Goal: Information Seeking & Learning: Find specific fact

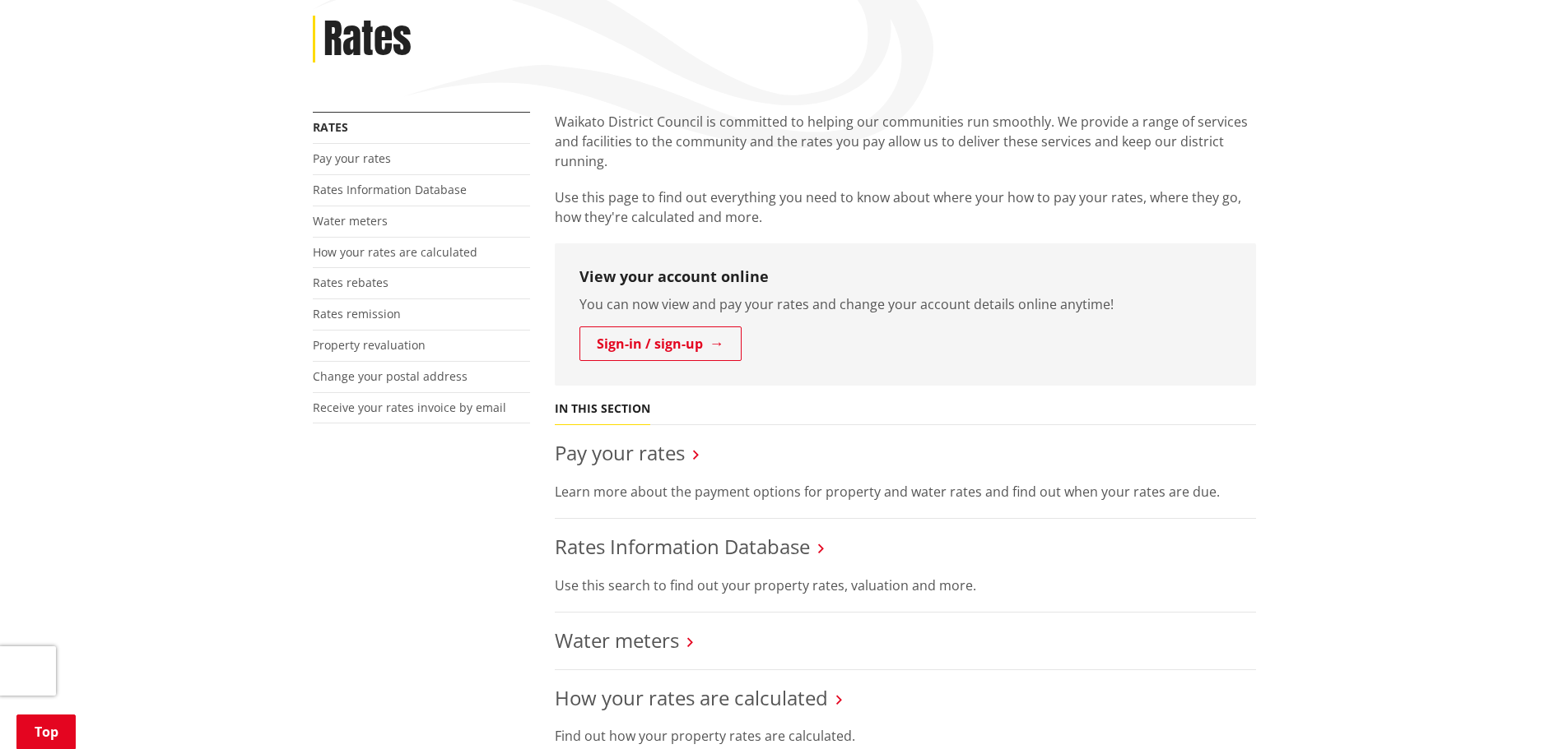
scroll to position [412, 0]
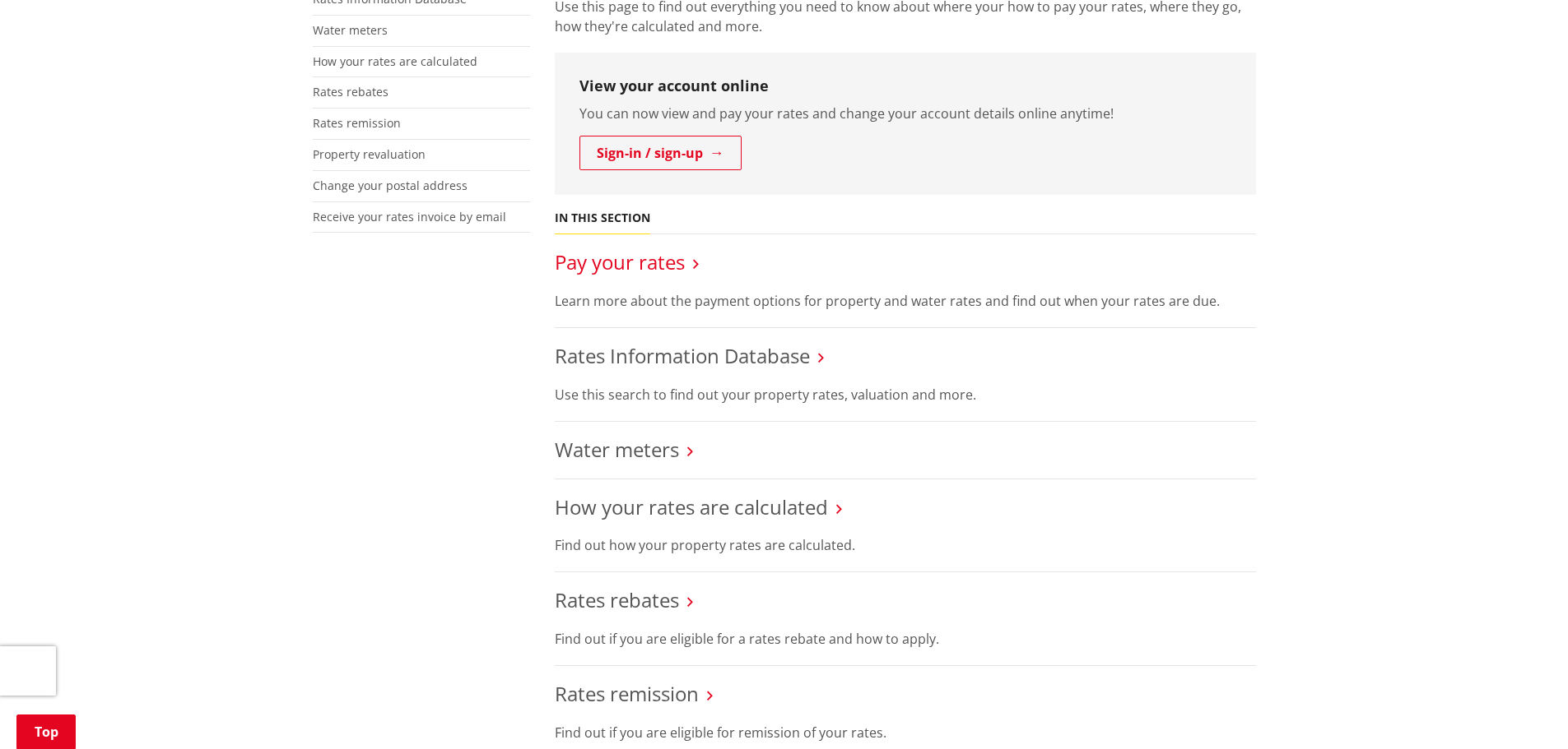
click at [584, 256] on link "Pay your rates" at bounding box center [619, 262] width 130 height 27
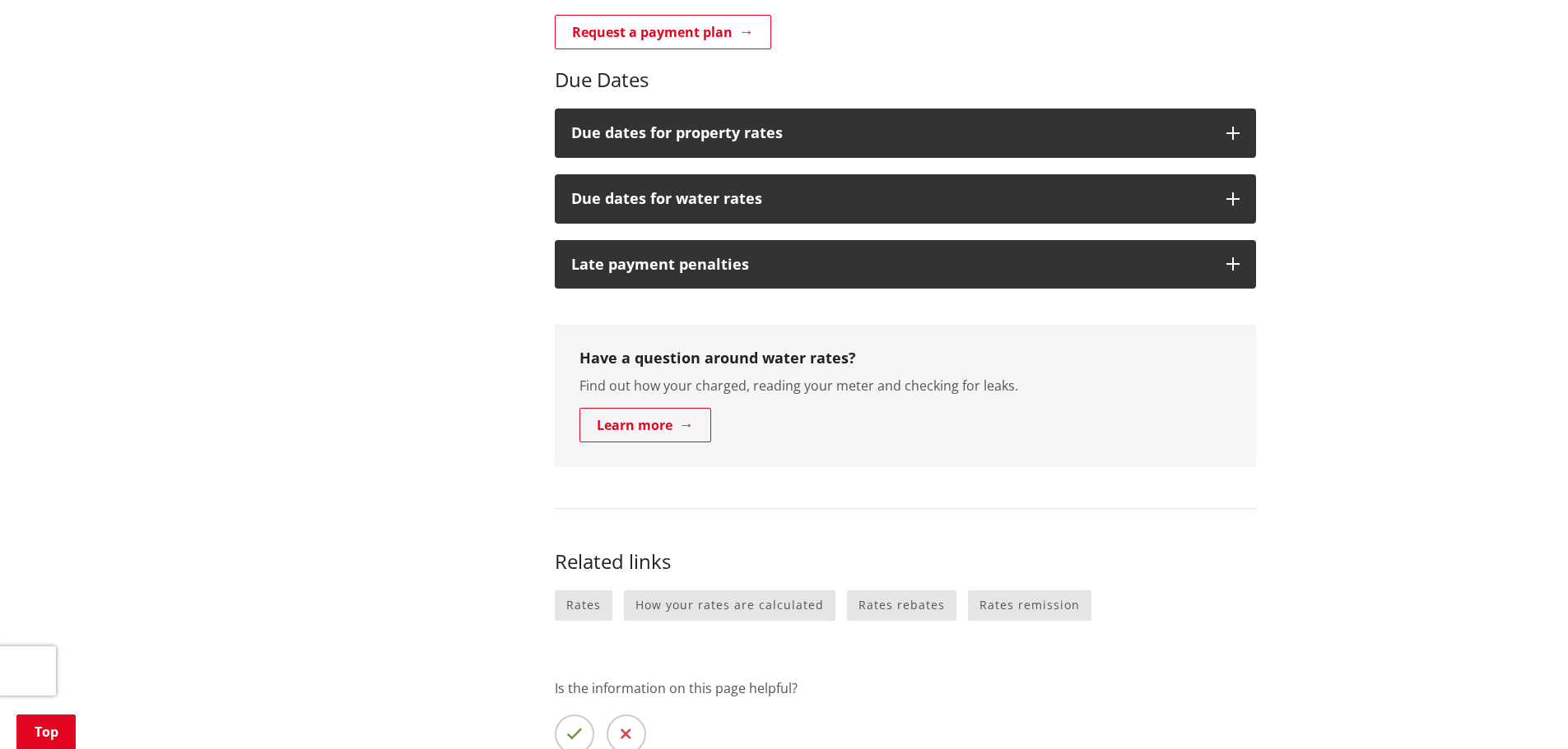
scroll to position [741, 0]
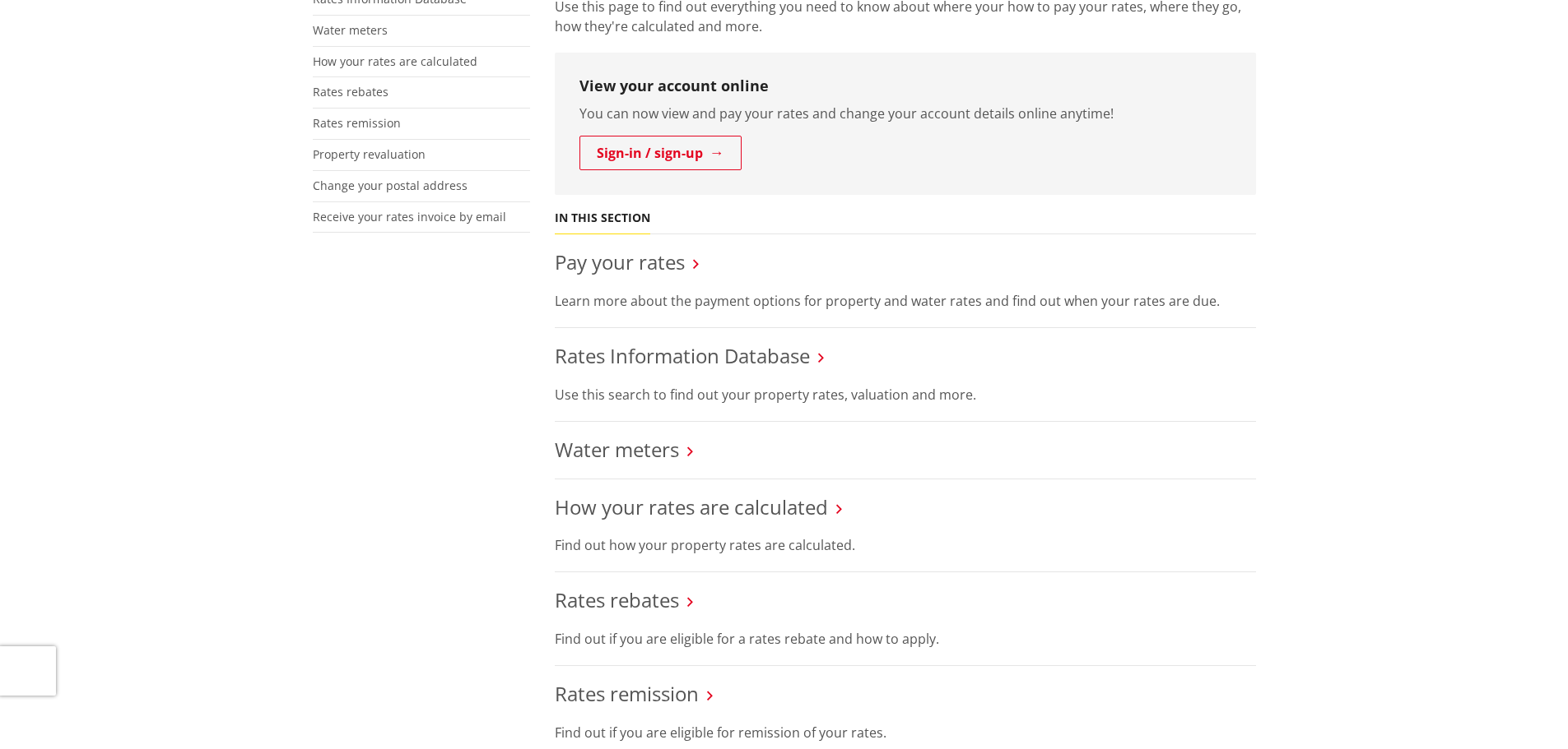
scroll to position [412, 0]
click at [675, 359] on link "Rates Information Database" at bounding box center [682, 355] width 255 height 27
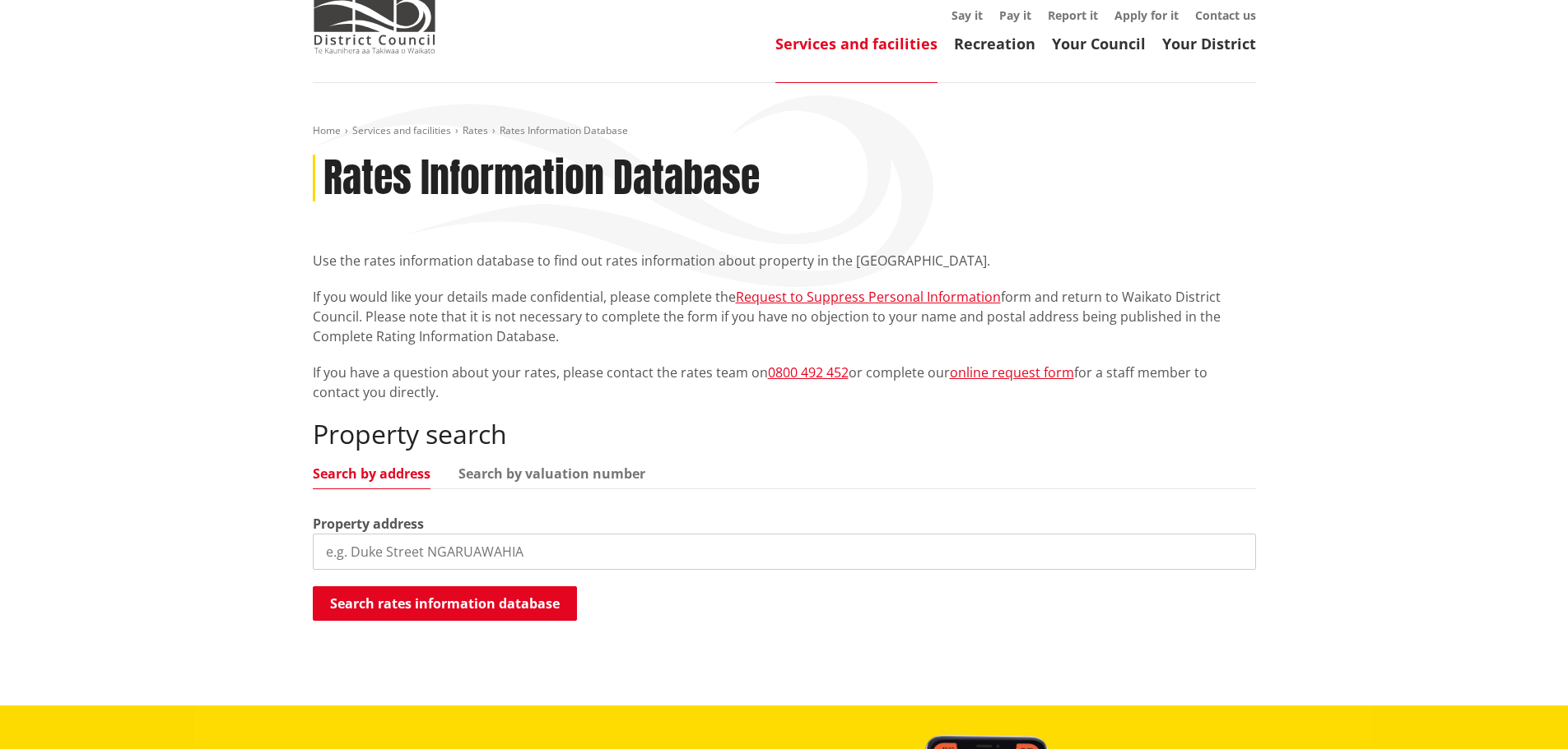
scroll to position [83, 0]
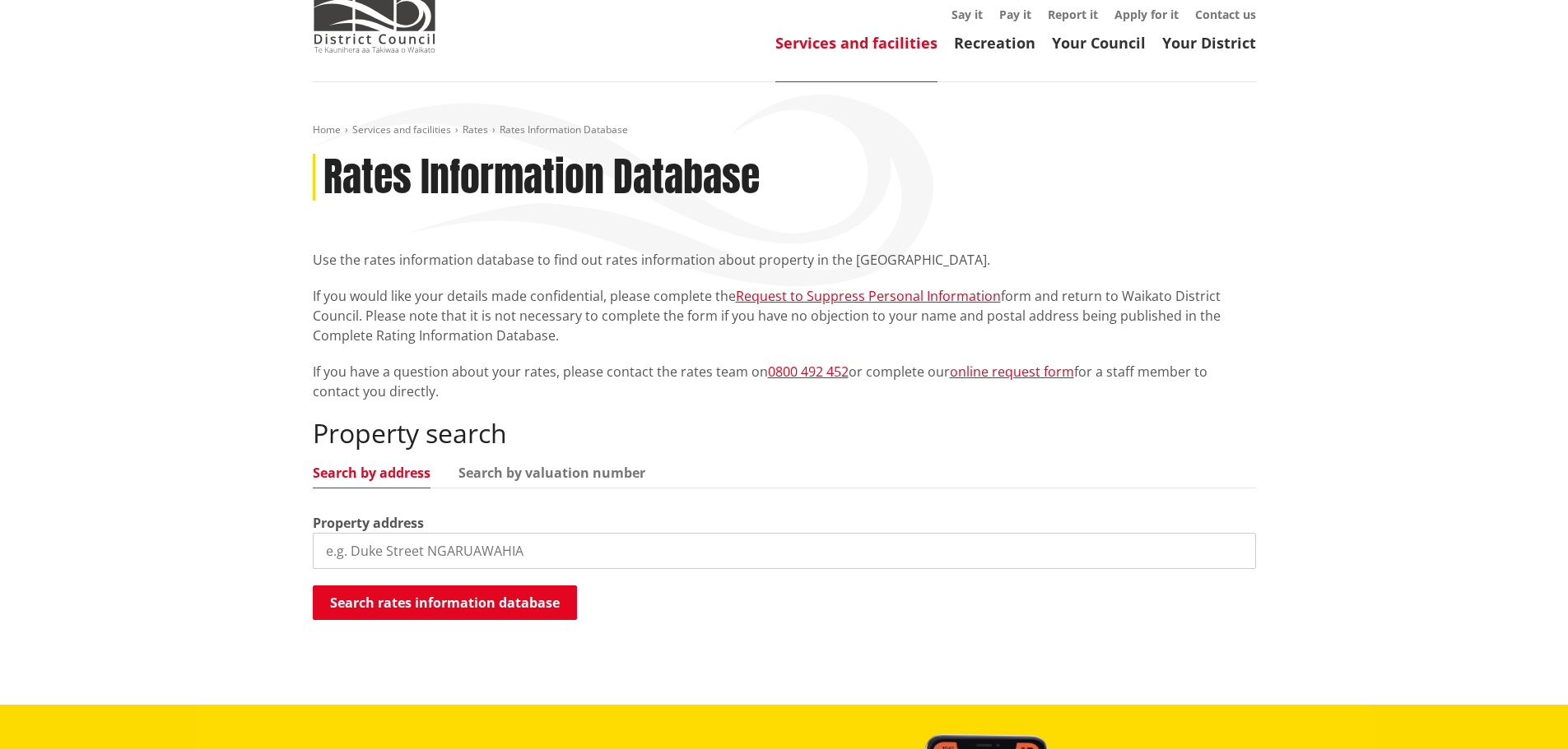
click at [596, 554] on input "search" at bounding box center [784, 551] width 943 height 36
type input "kaipo heights"
click at [513, 599] on button "Search rates information database" at bounding box center [444, 603] width 264 height 35
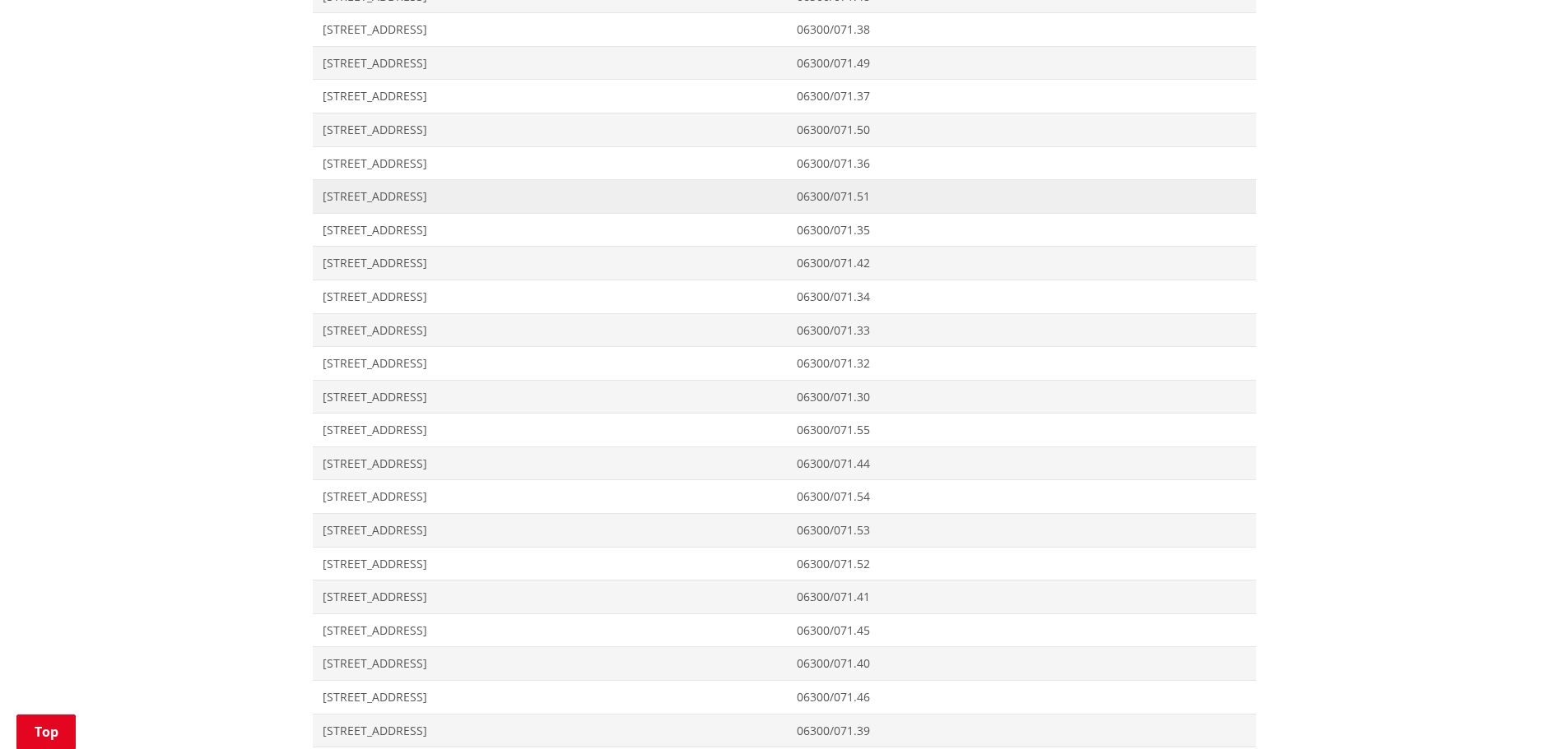
scroll to position [987, 0]
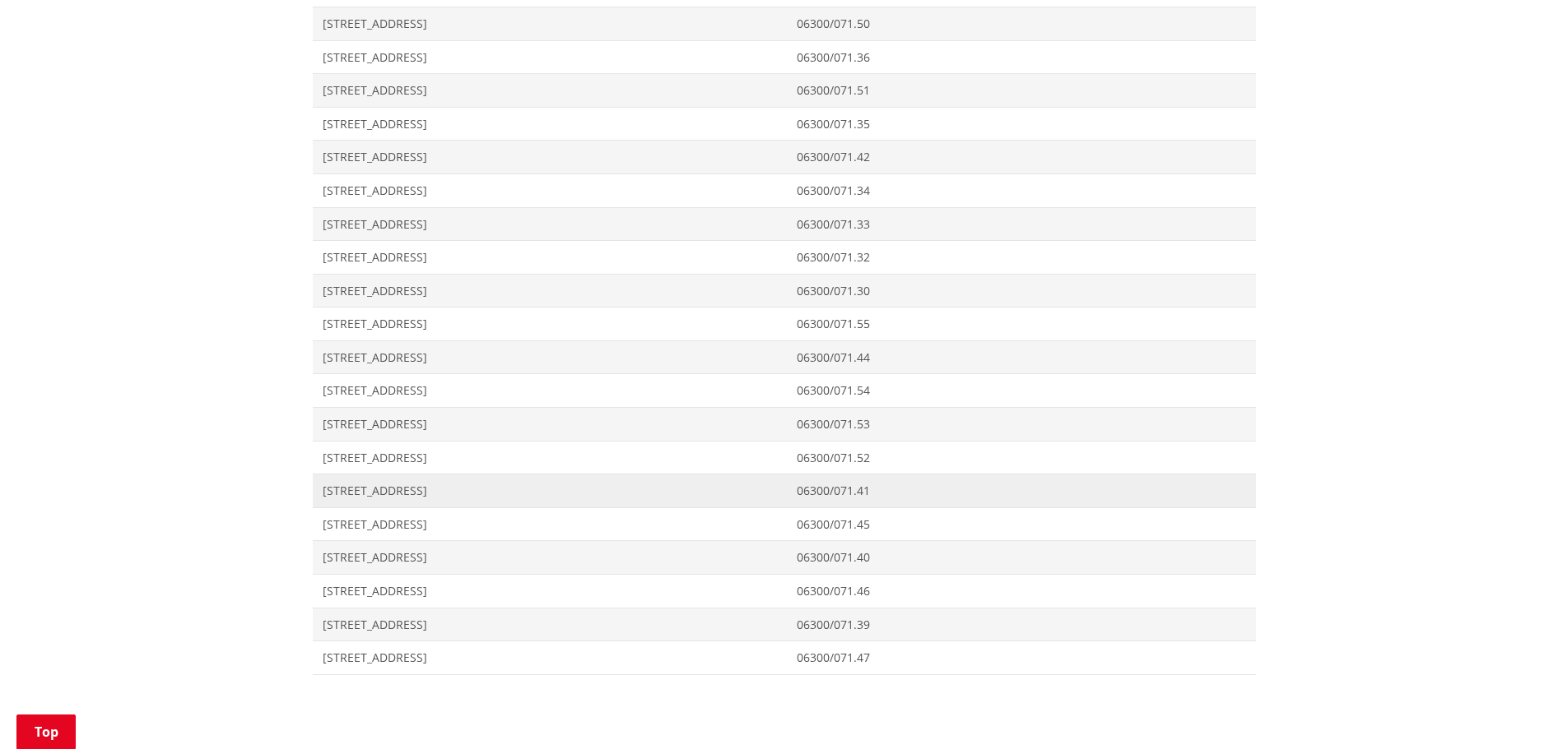
click at [356, 489] on span "[STREET_ADDRESS]" at bounding box center [550, 491] width 455 height 17
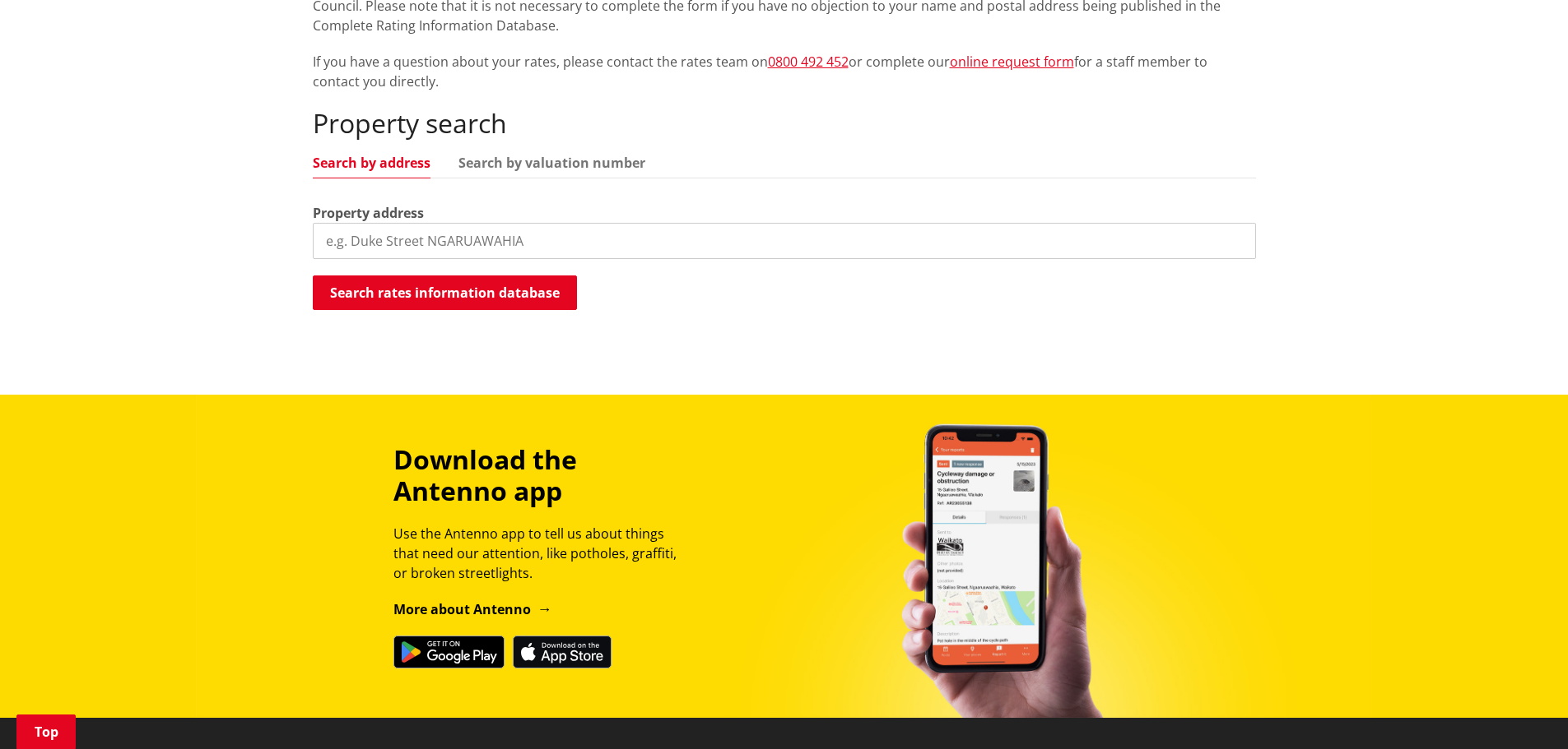
scroll to position [352, 0]
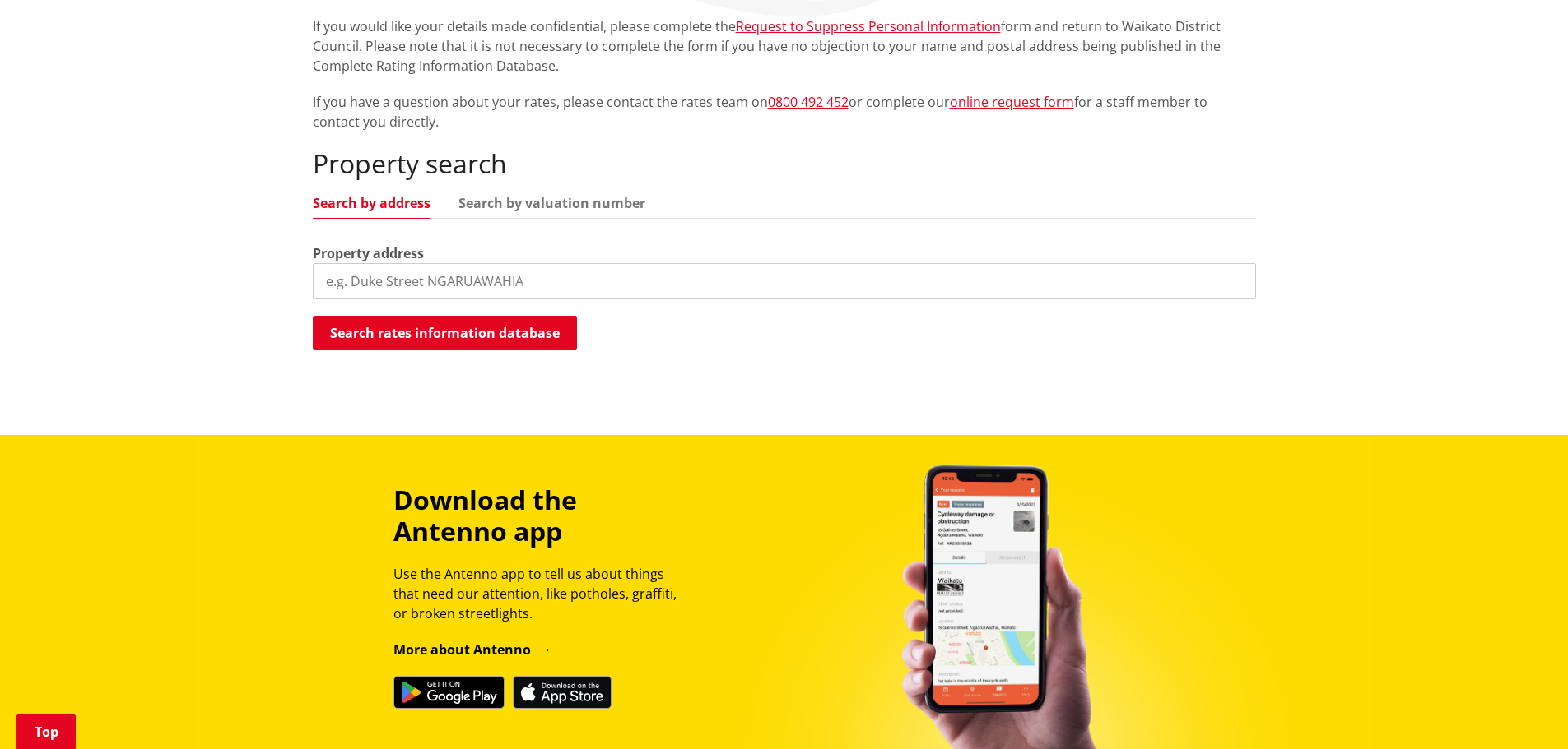
click at [425, 283] on input "search" at bounding box center [784, 281] width 943 height 36
type input "kaipo heights"
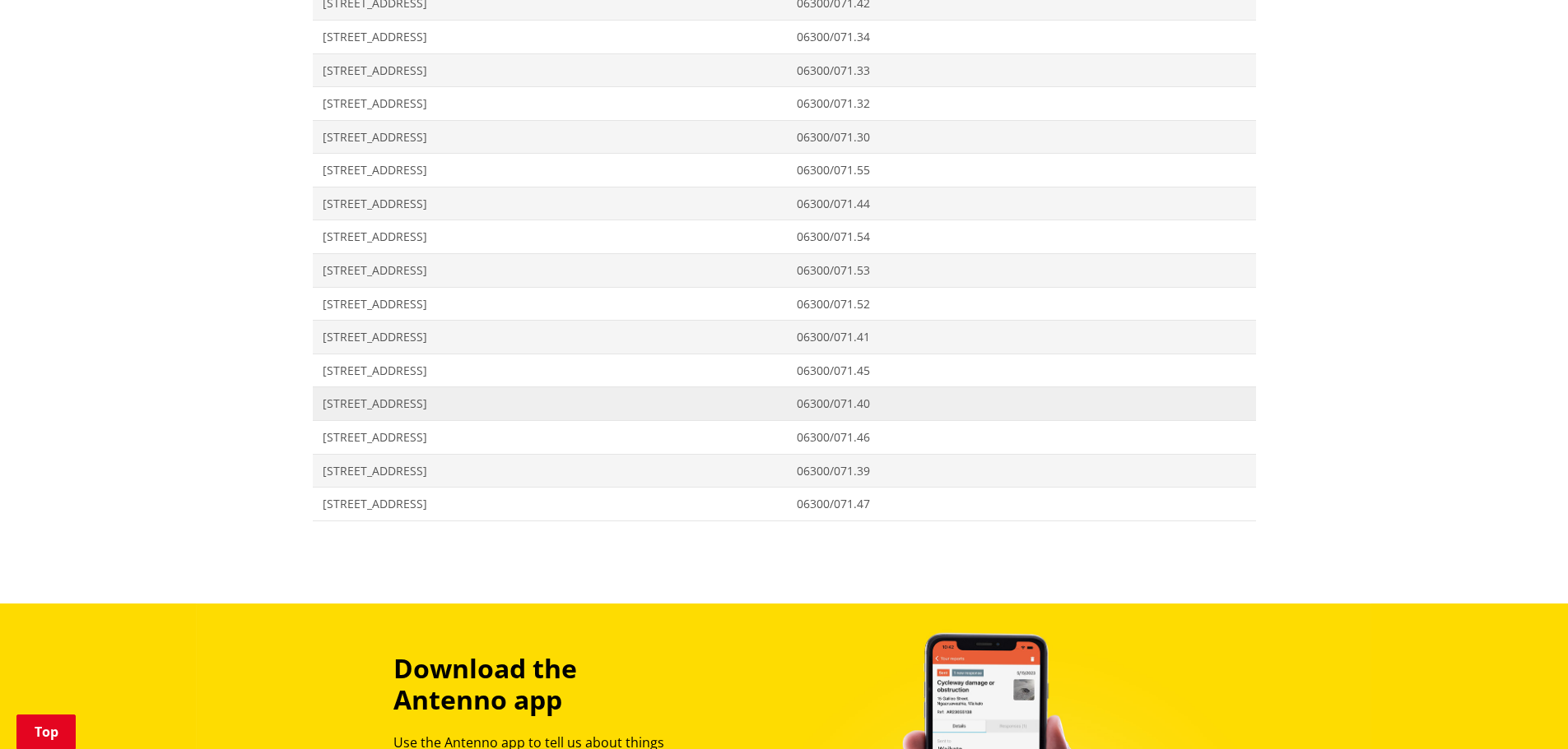
scroll to position [1175, 0]
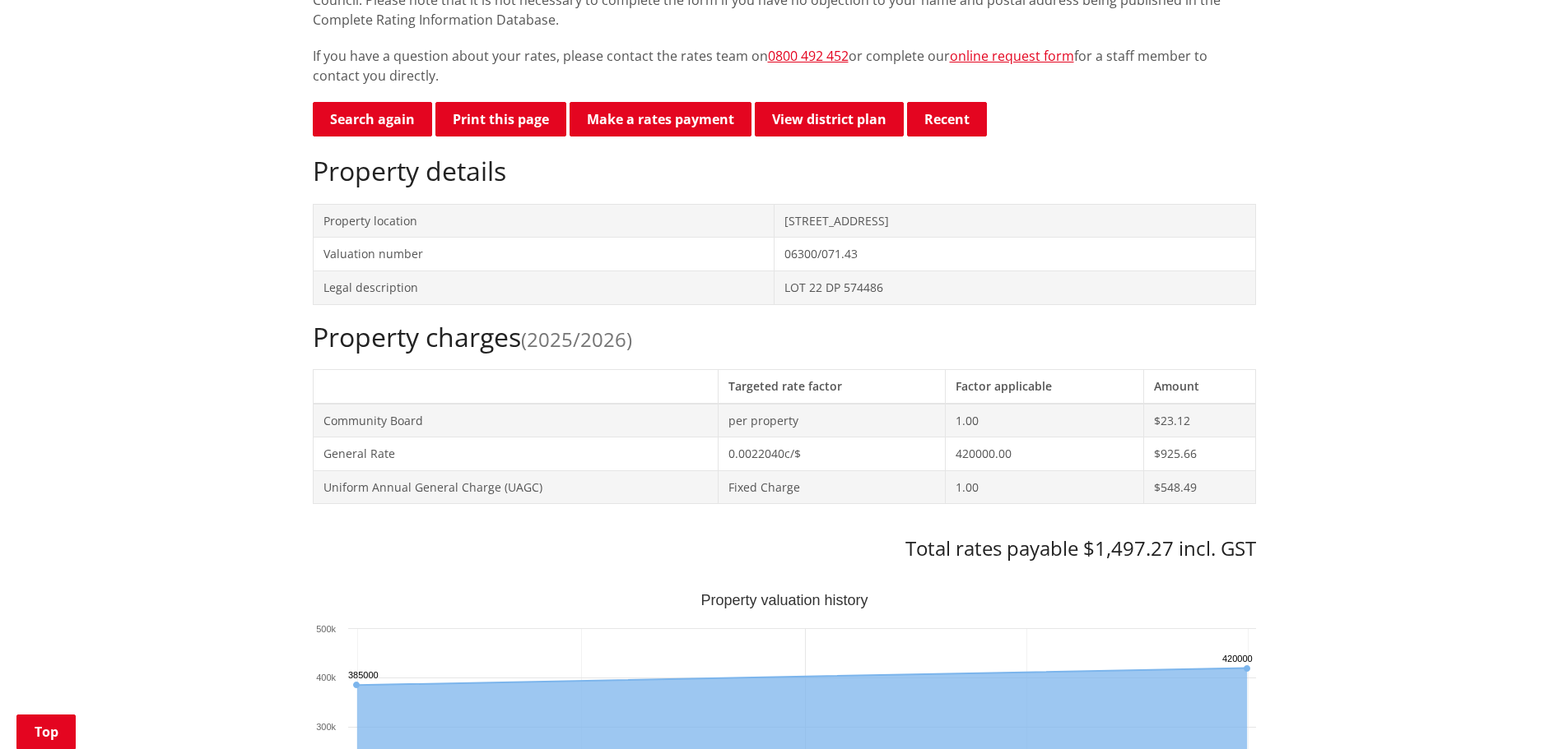
scroll to position [494, 0]
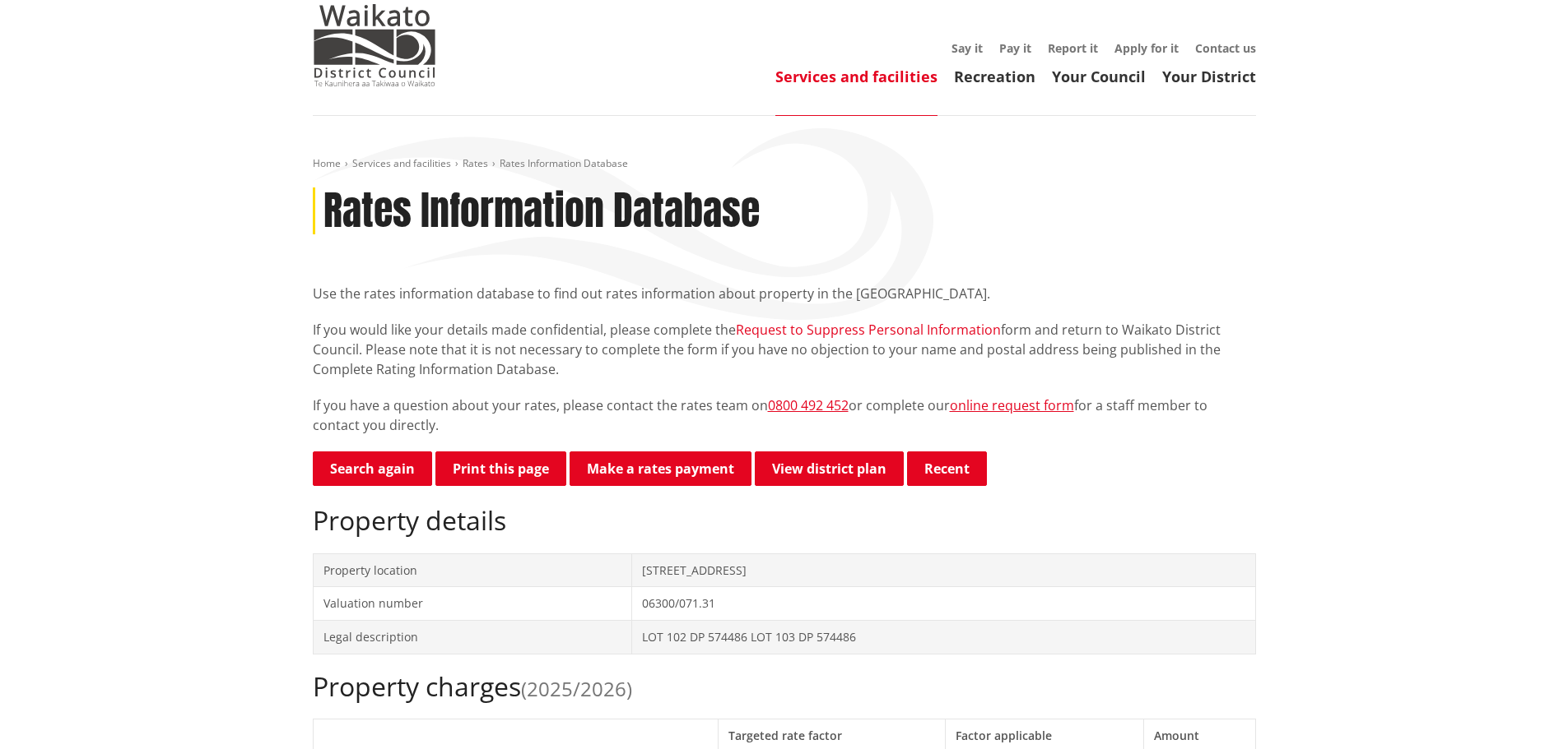
scroll to position [329, 0]
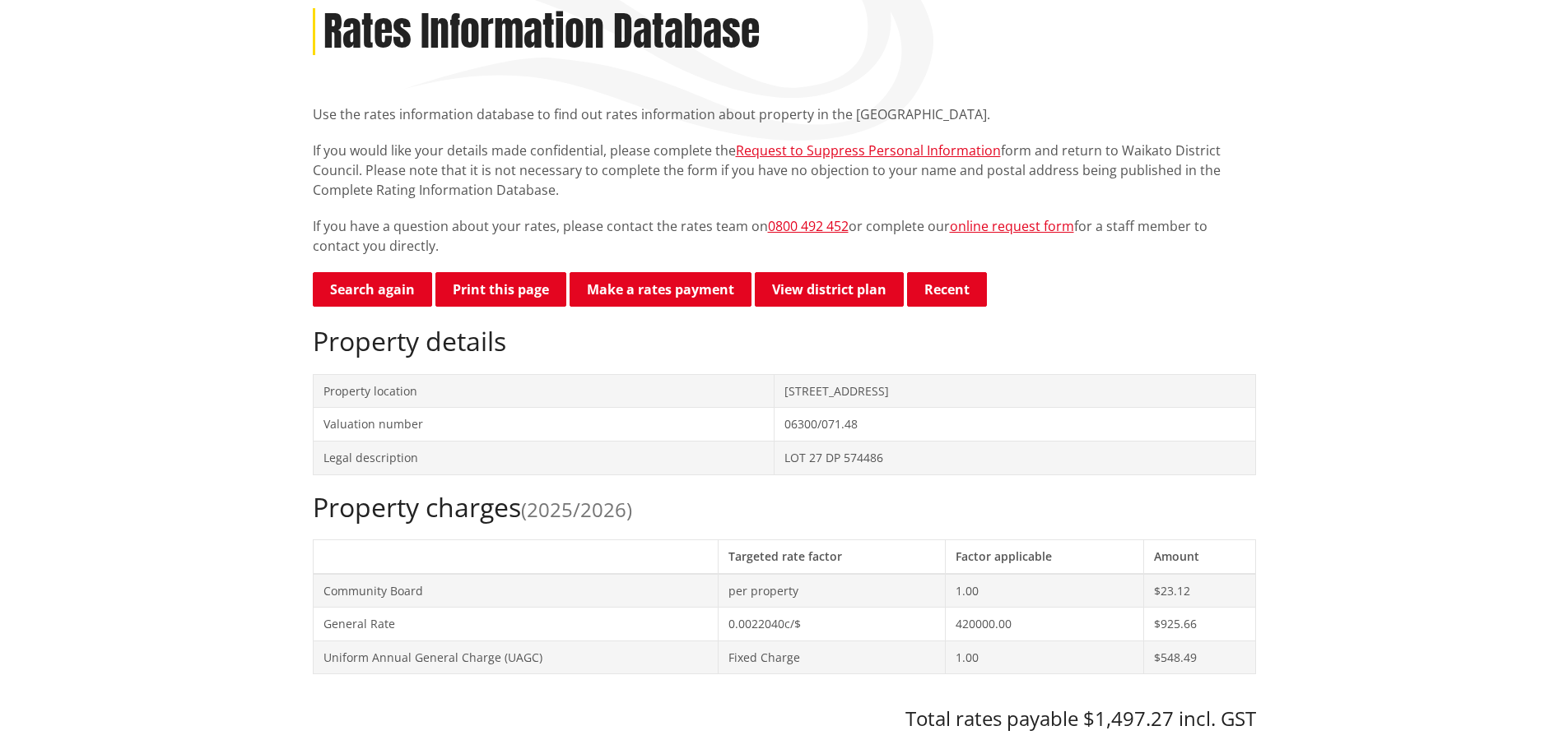
scroll to position [247, 0]
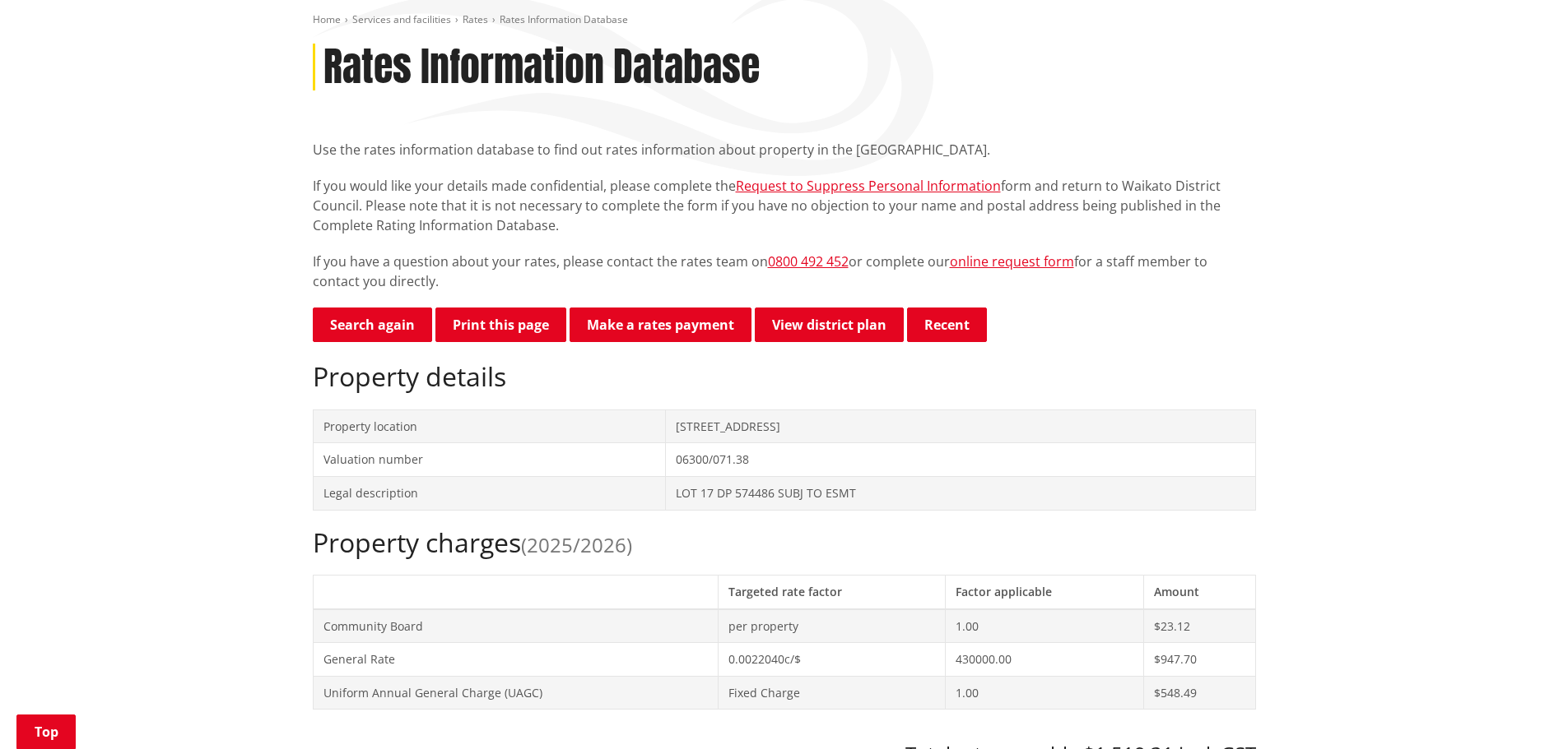
scroll to position [247, 0]
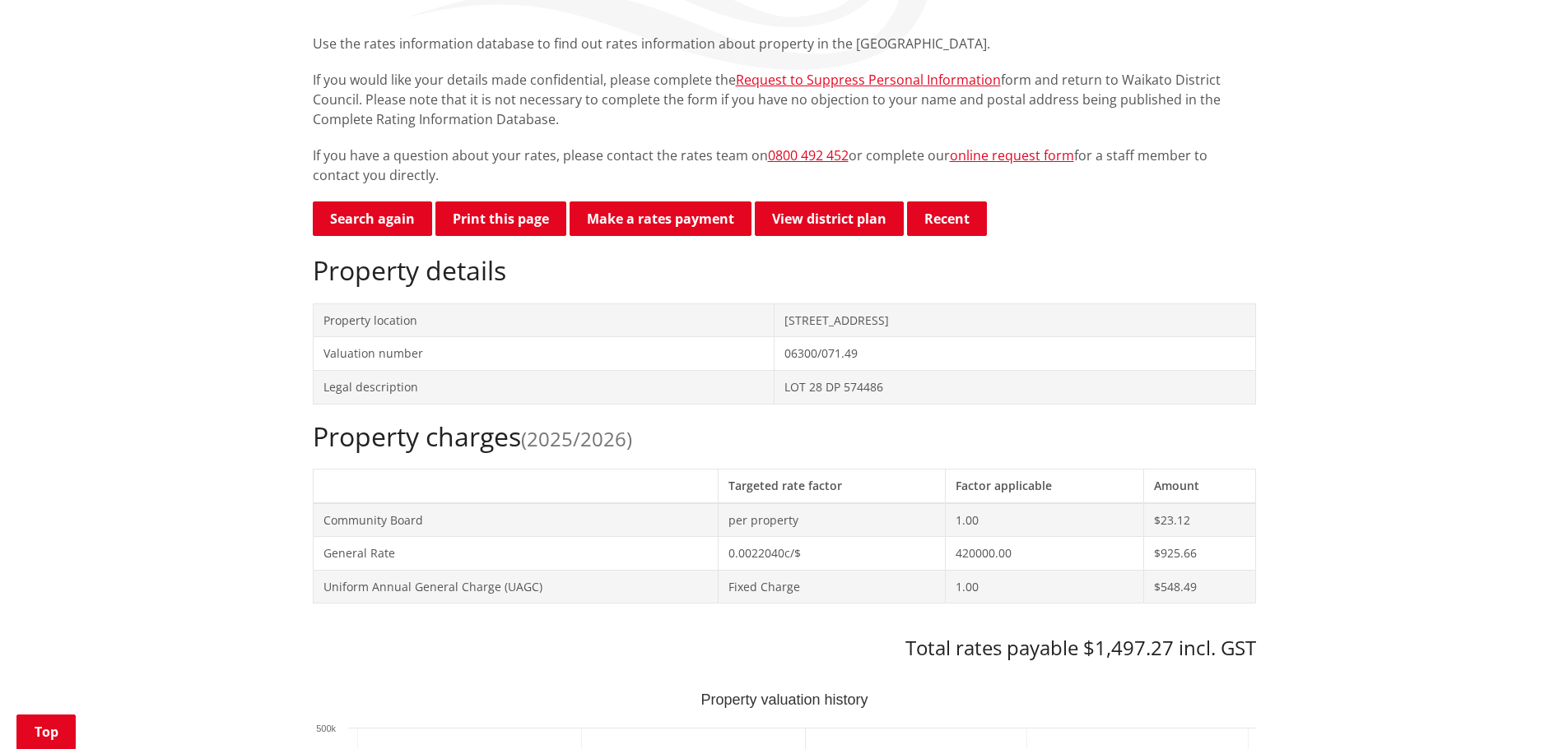
scroll to position [329, 0]
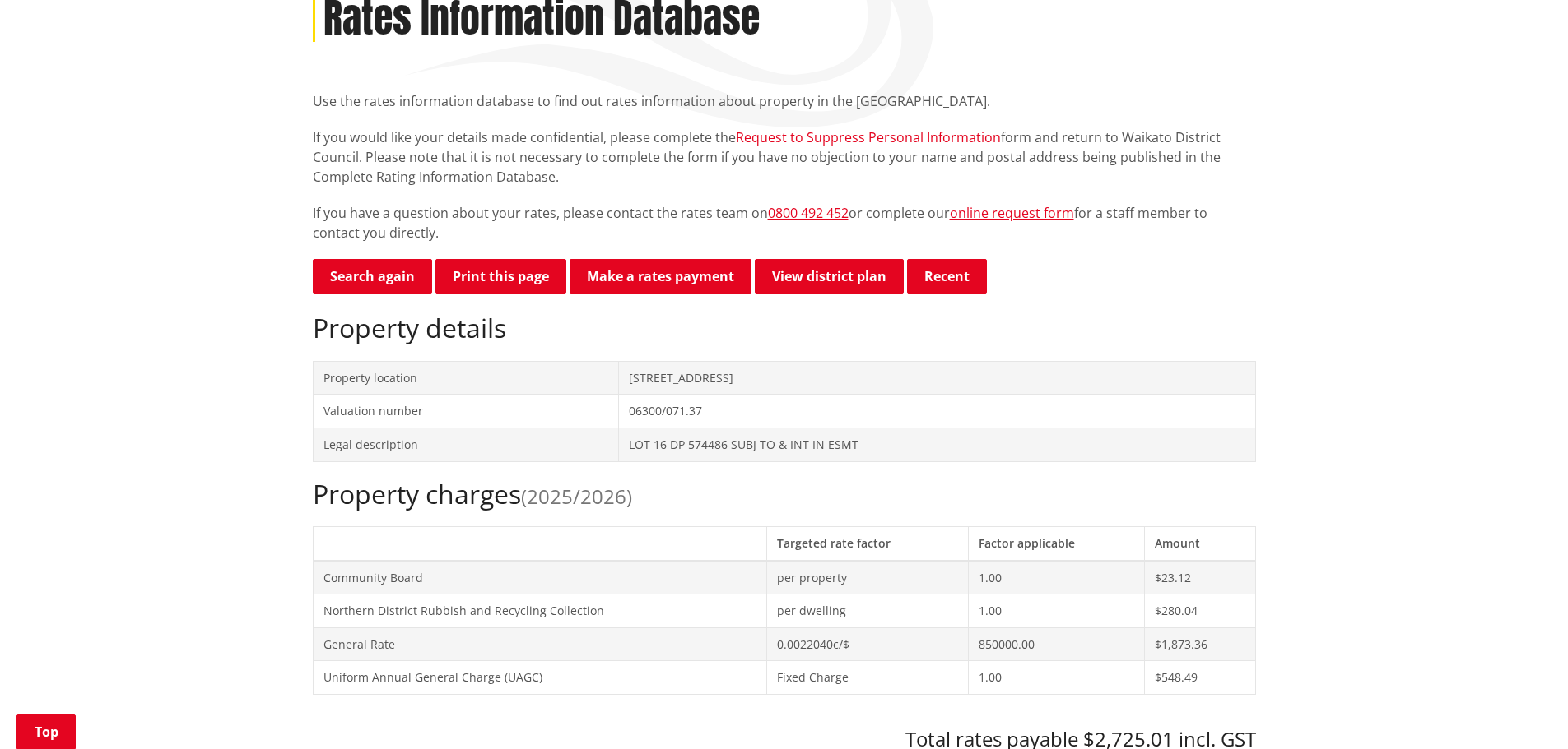
scroll to position [247, 0]
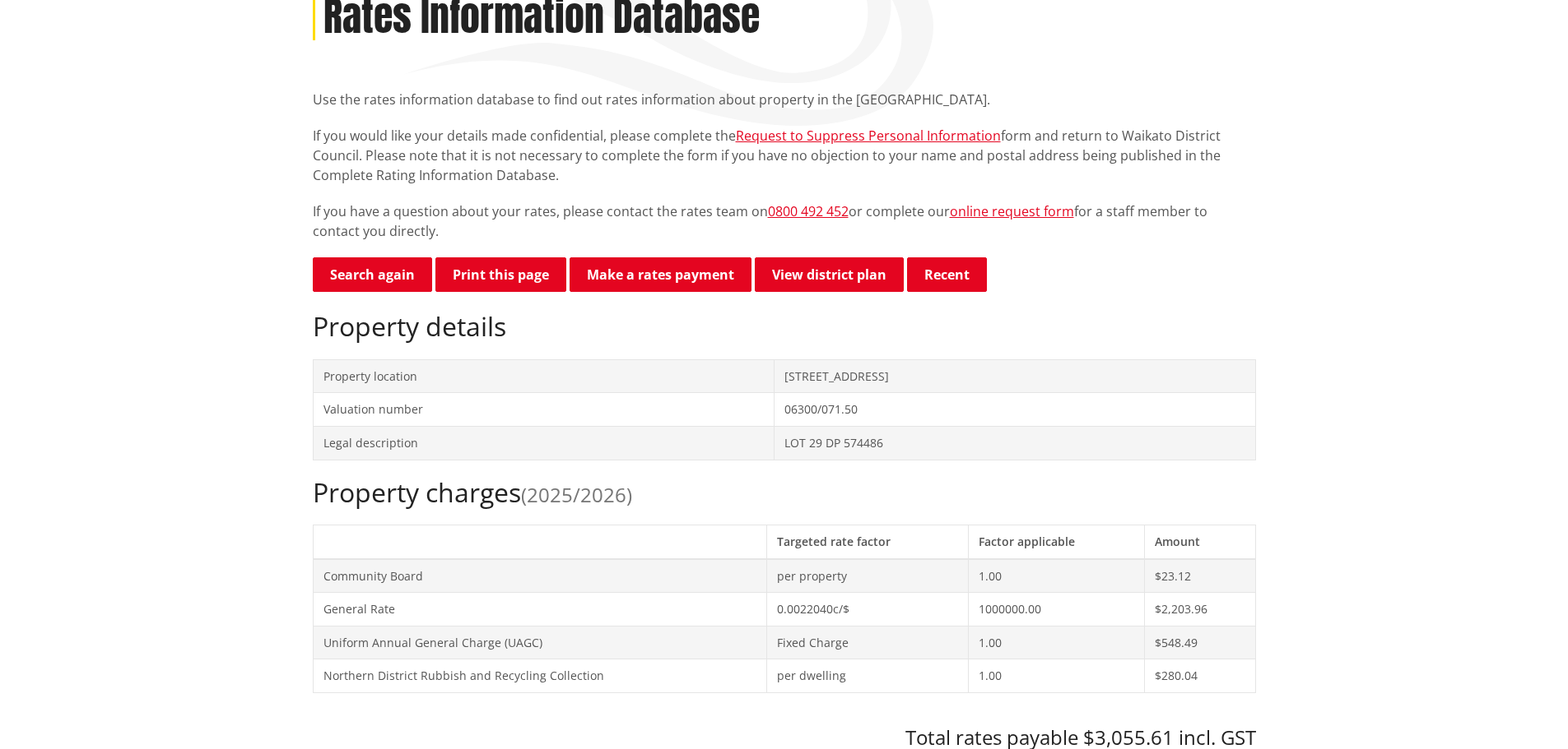
scroll to position [247, 0]
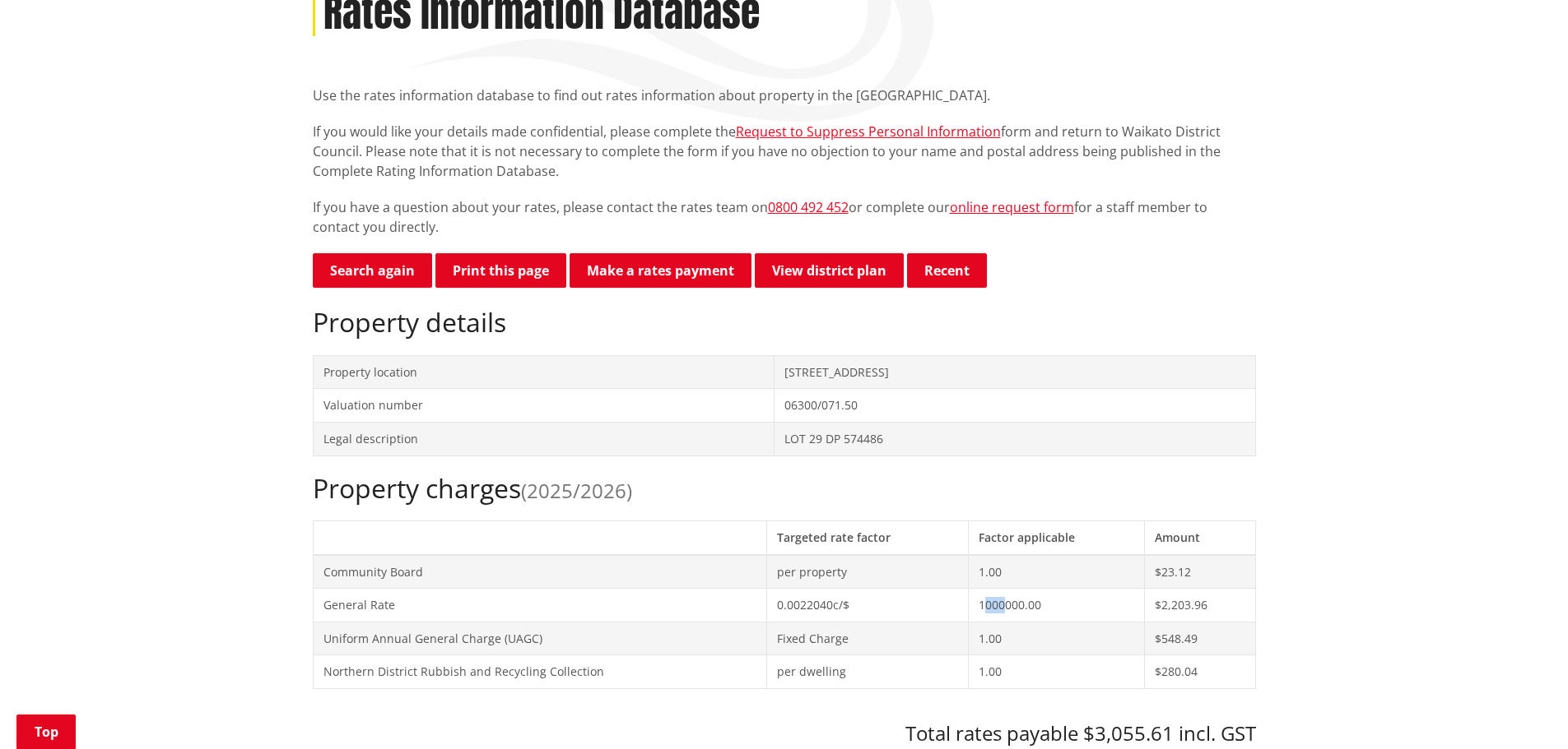
drag, startPoint x: 982, startPoint y: 605, endPoint x: 999, endPoint y: 604, distance: 17.0
click at [999, 604] on td "1000000.00" at bounding box center [1056, 605] width 176 height 34
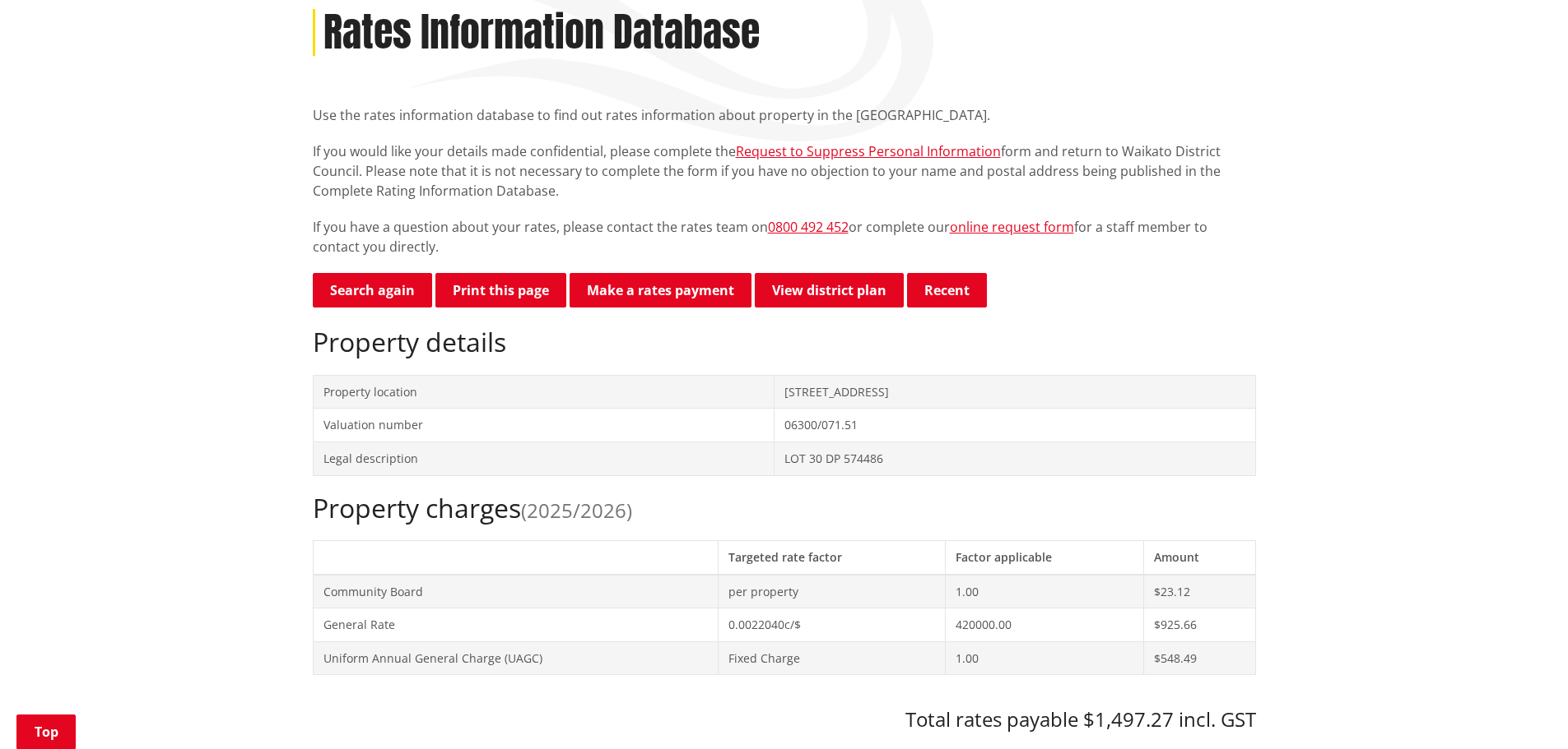
scroll to position [247, 0]
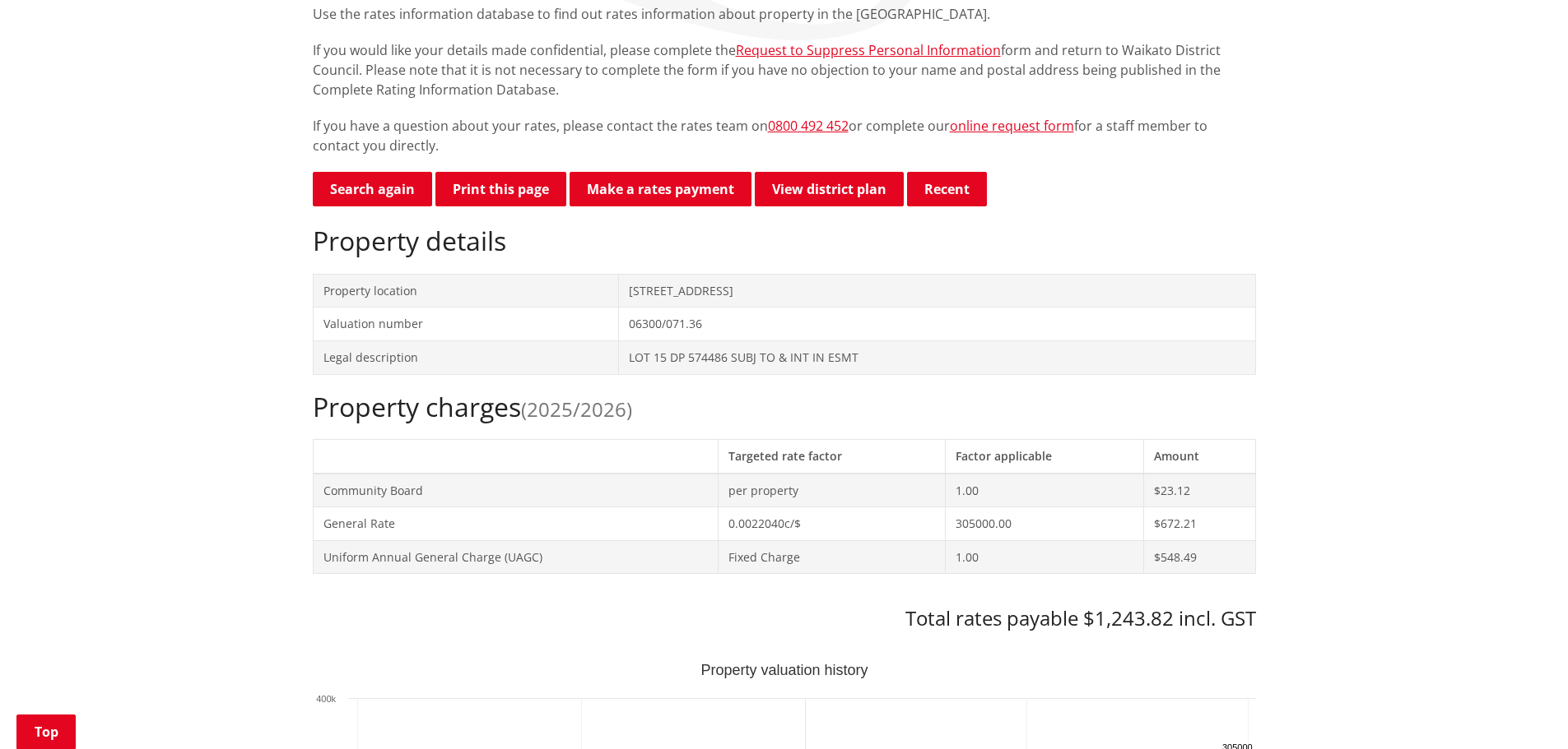
scroll to position [329, 0]
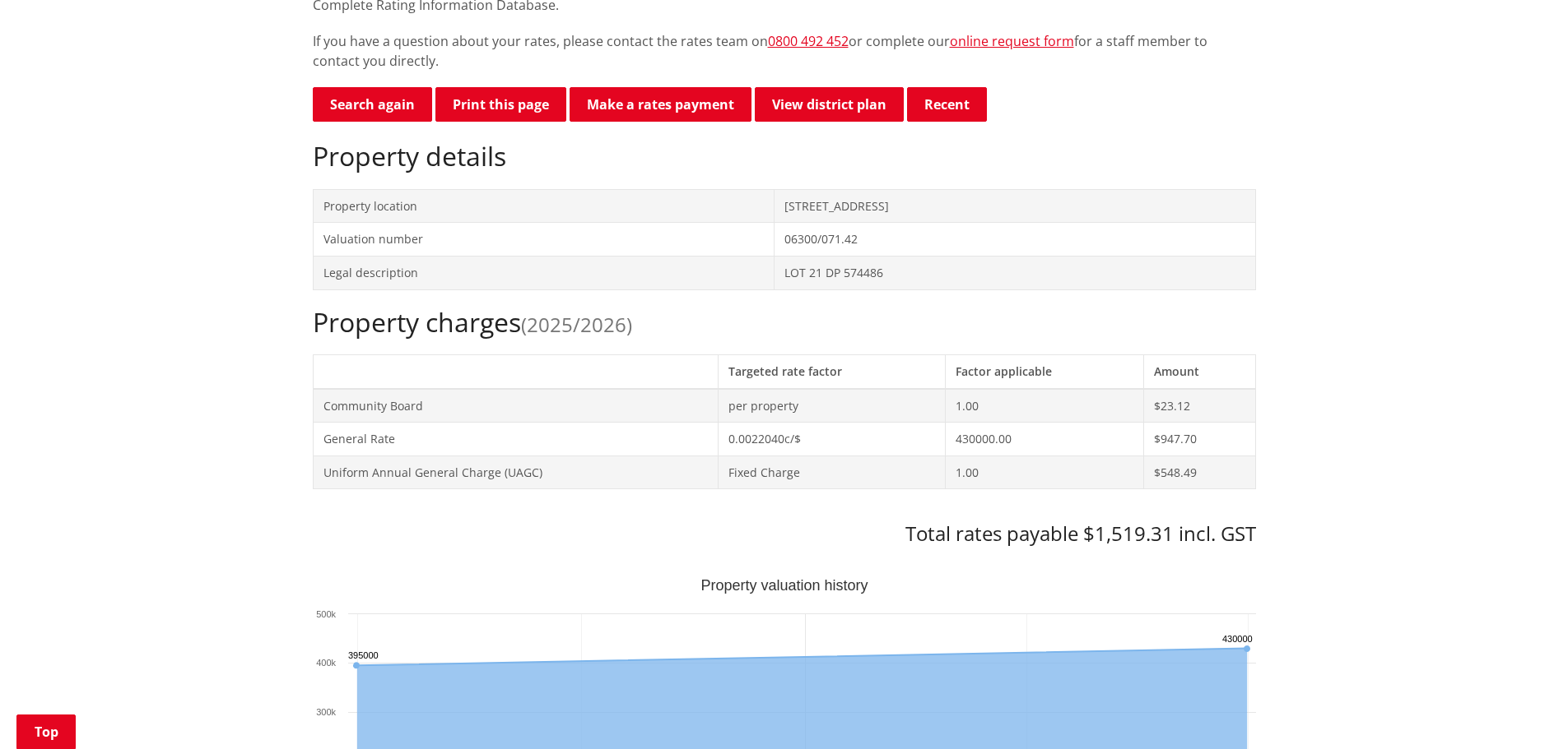
scroll to position [412, 0]
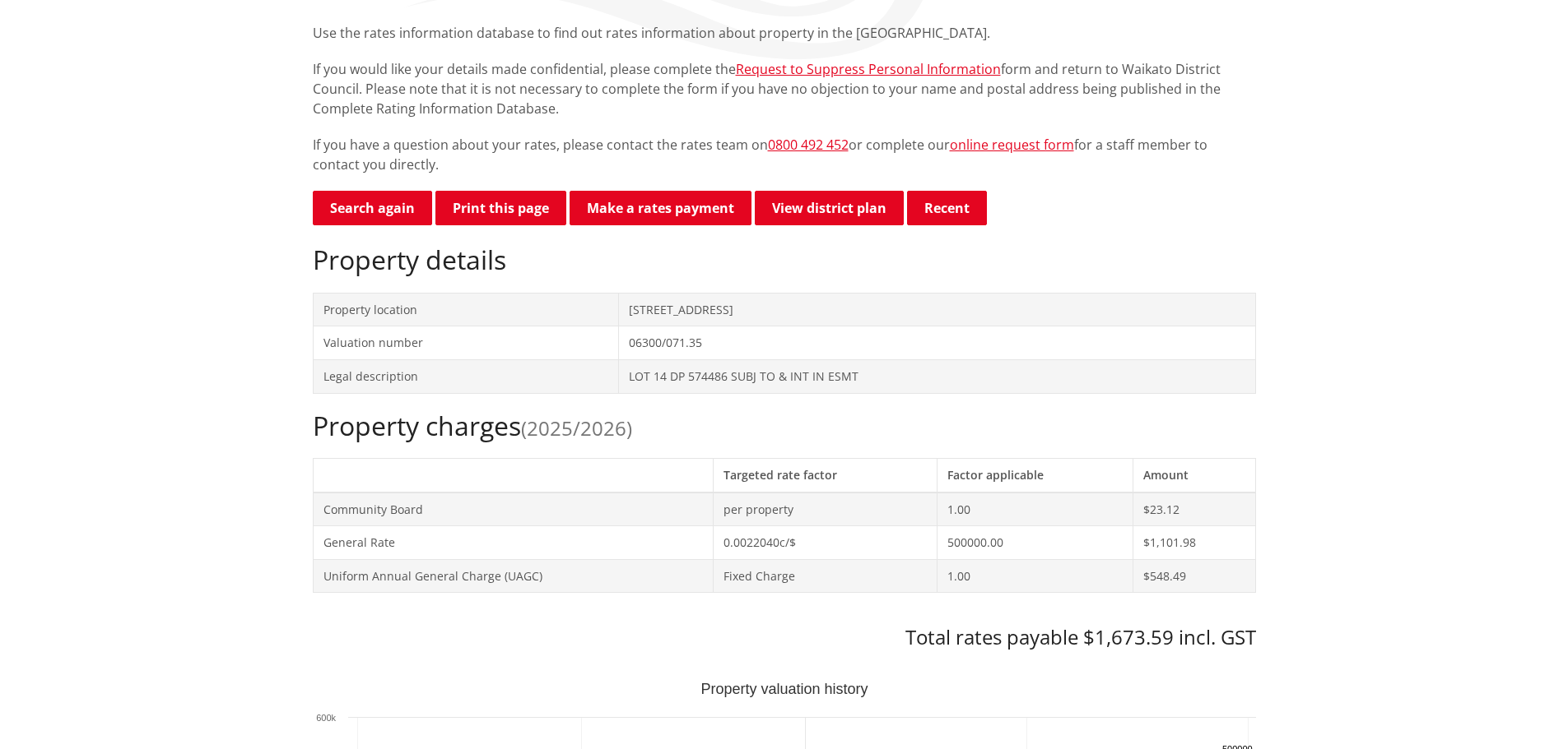
scroll to position [329, 0]
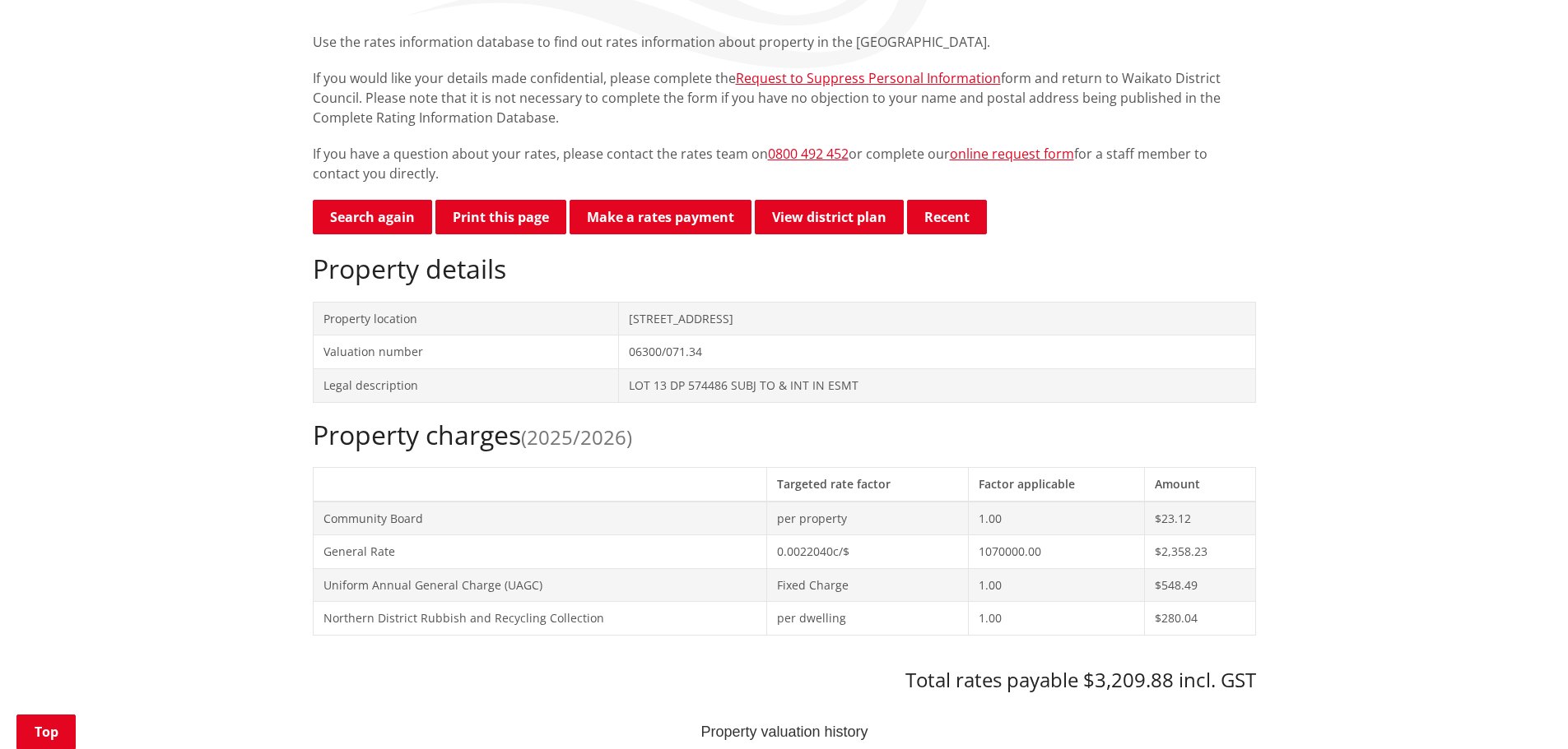
scroll to position [329, 0]
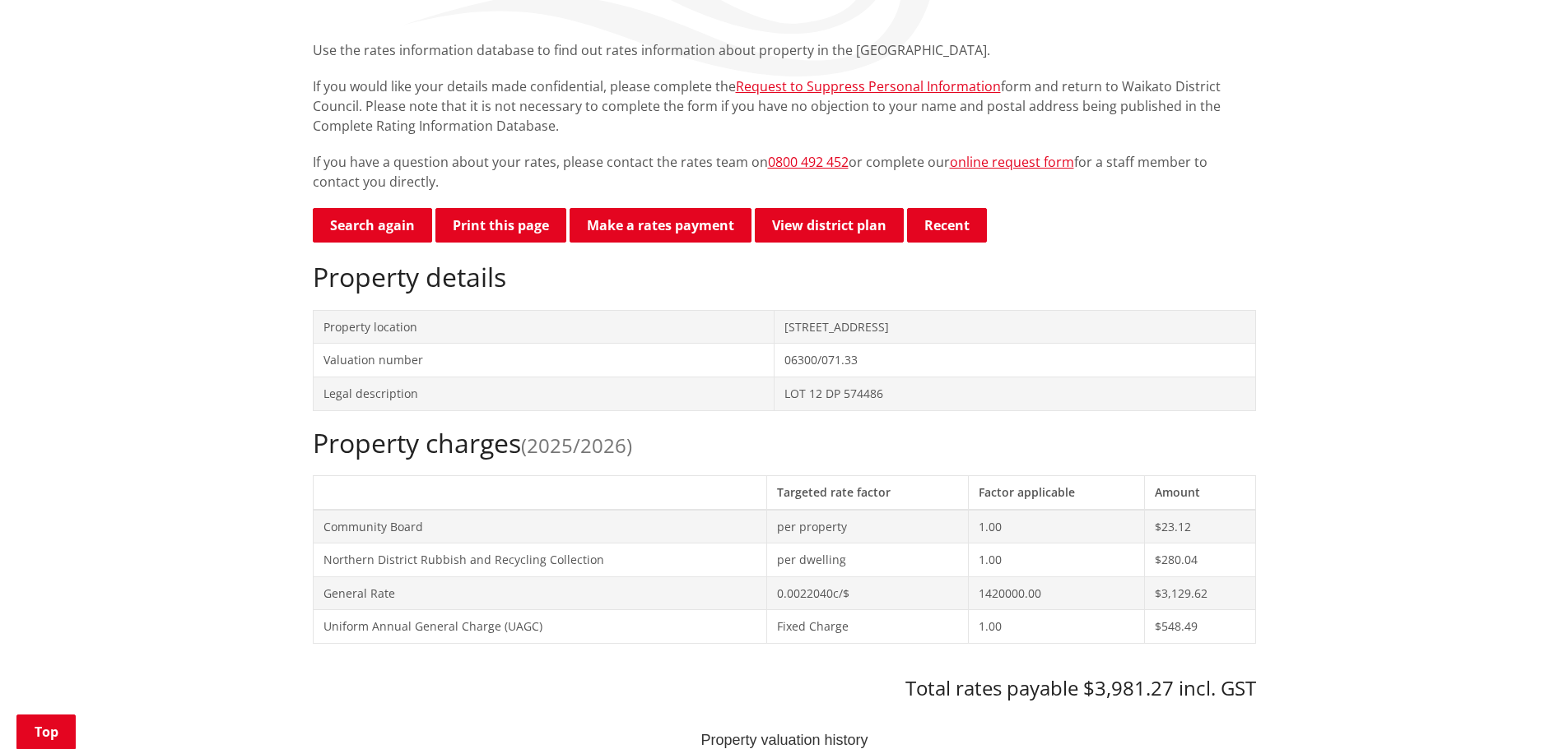
scroll to position [329, 0]
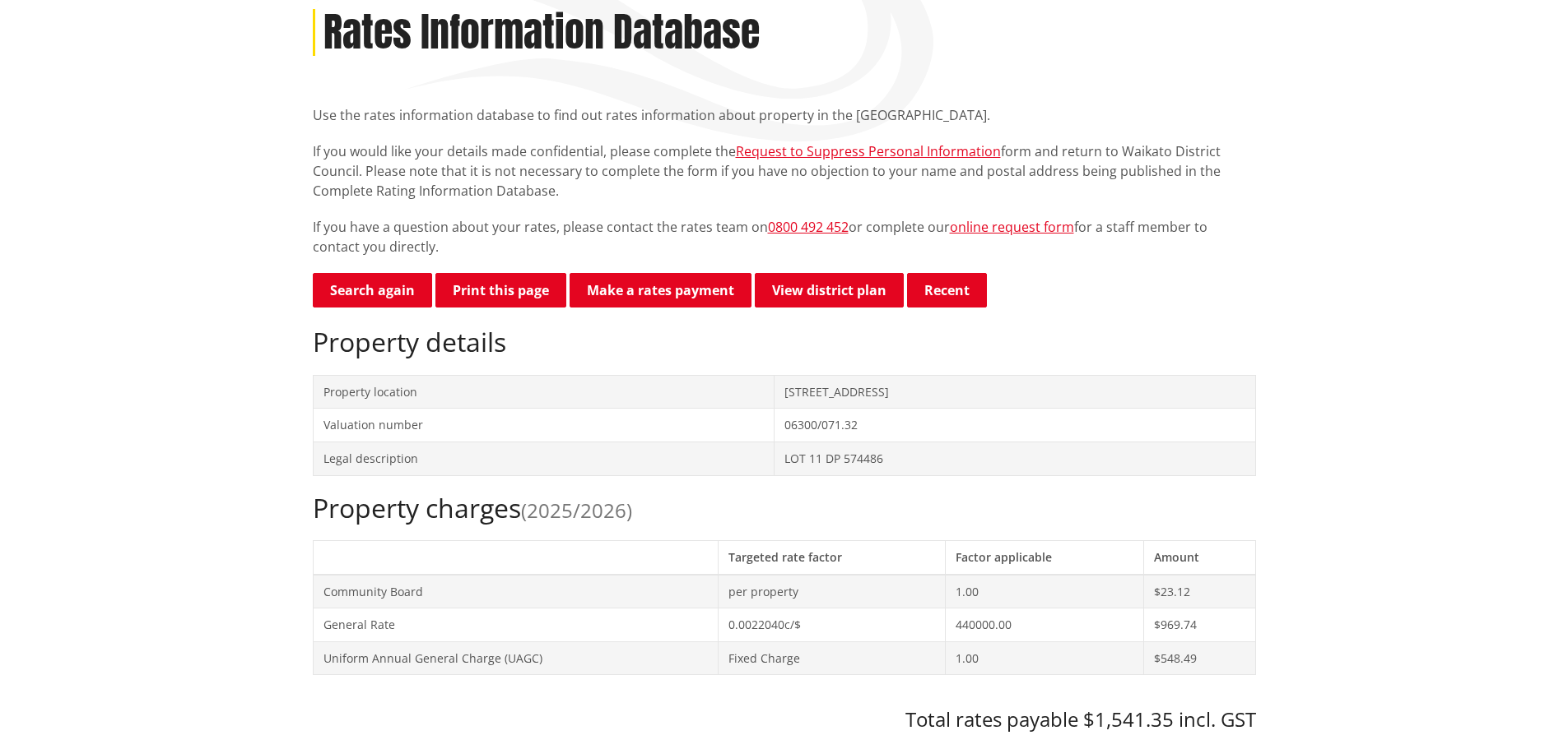
scroll to position [247, 0]
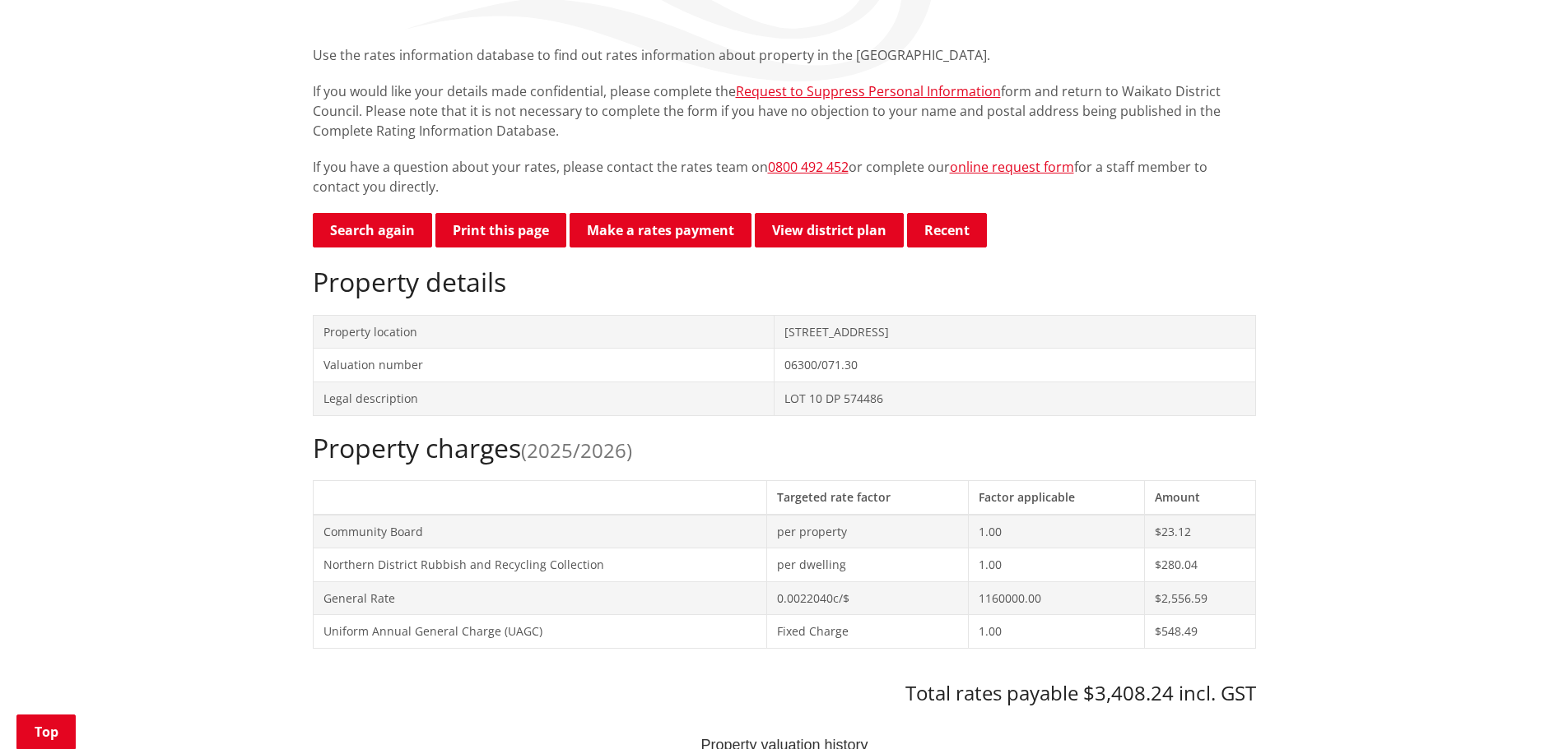
scroll to position [329, 0]
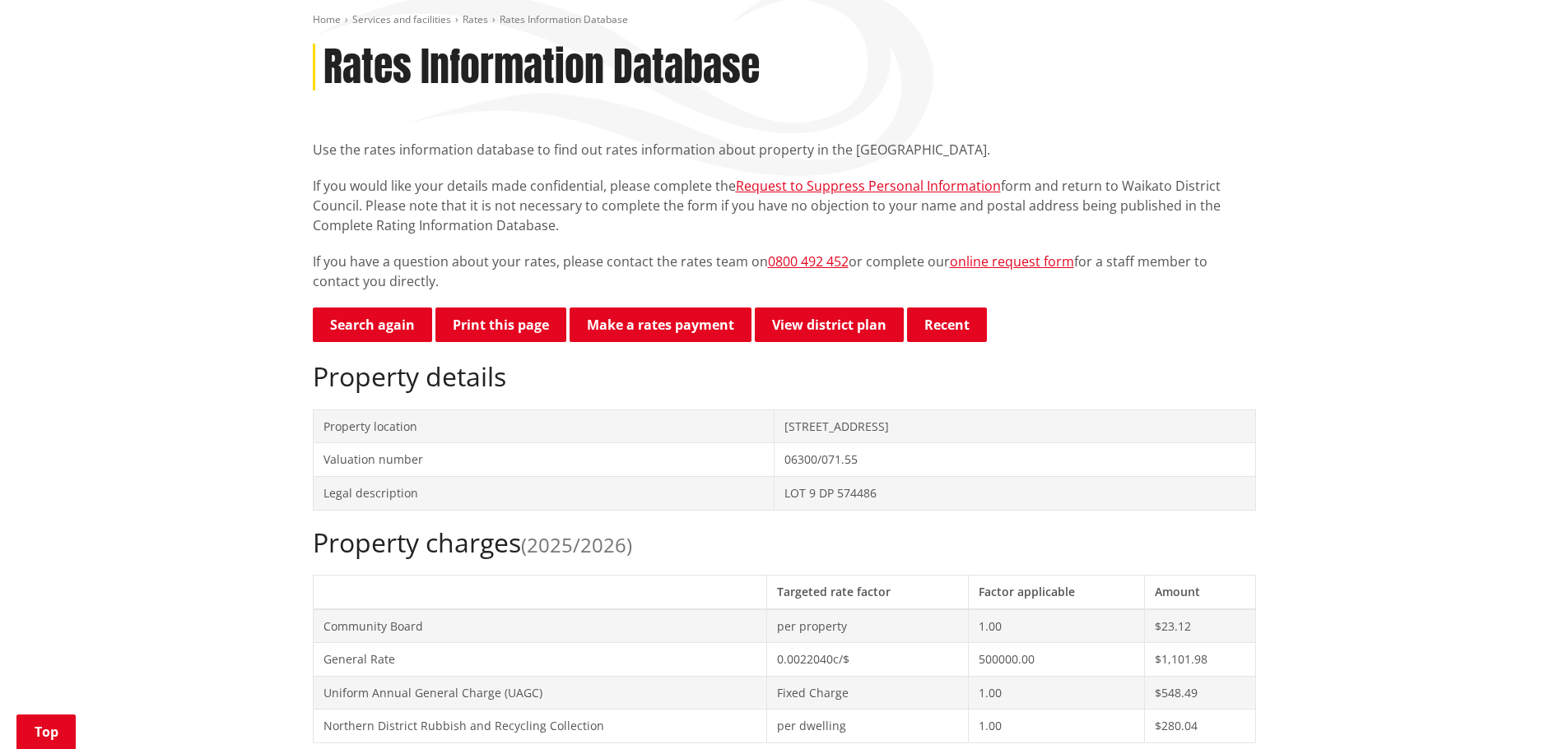
scroll to position [247, 0]
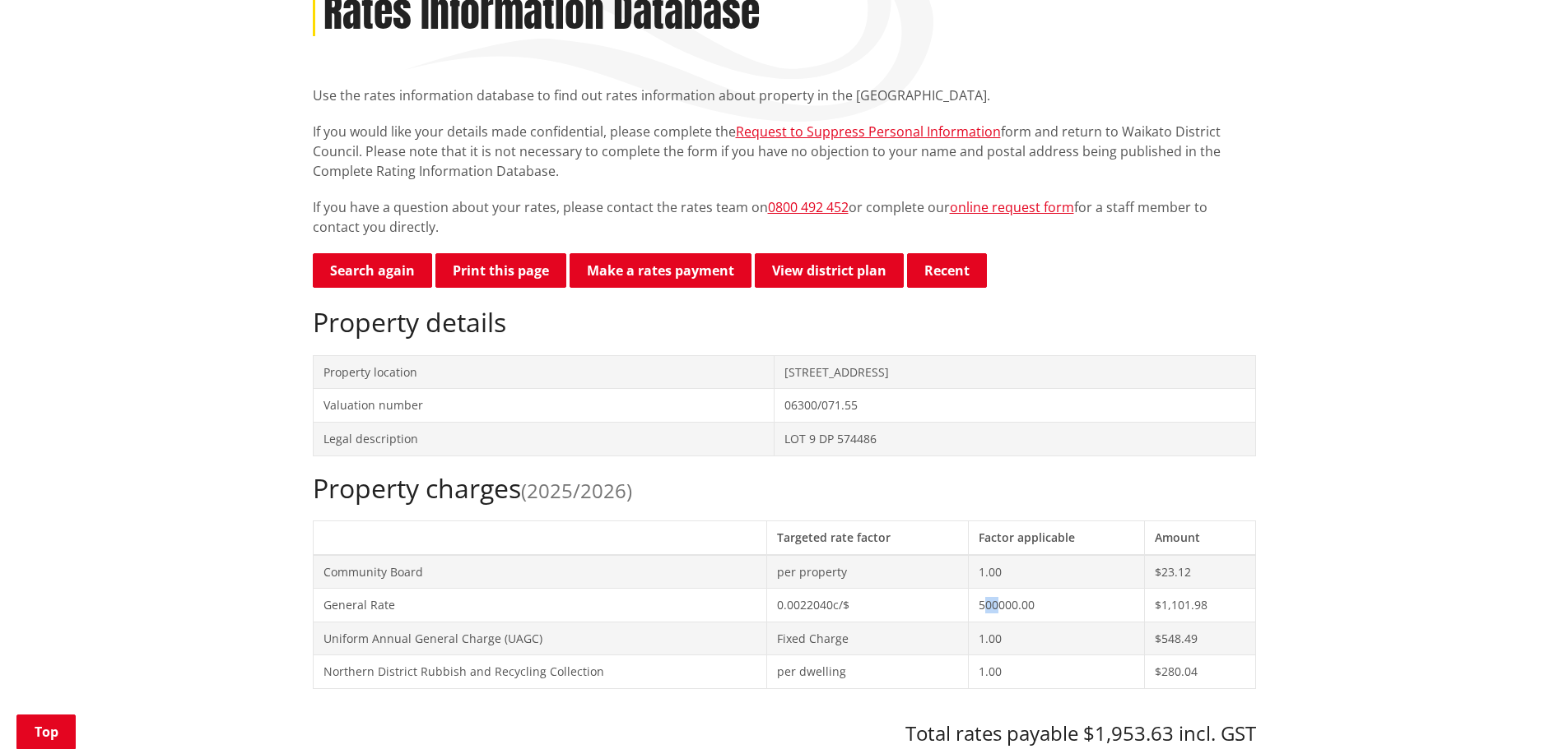
drag, startPoint x: 978, startPoint y: 603, endPoint x: 993, endPoint y: 603, distance: 15.0
click at [993, 603] on td "500000.00" at bounding box center [1056, 605] width 176 height 34
drag, startPoint x: 705, startPoint y: 374, endPoint x: 804, endPoint y: 375, distance: 99.0
click at [804, 375] on td "28 Kaipo Heights Drive TUAKAU" at bounding box center [1014, 372] width 480 height 34
copy td "28 Kaipo Heights Drive"
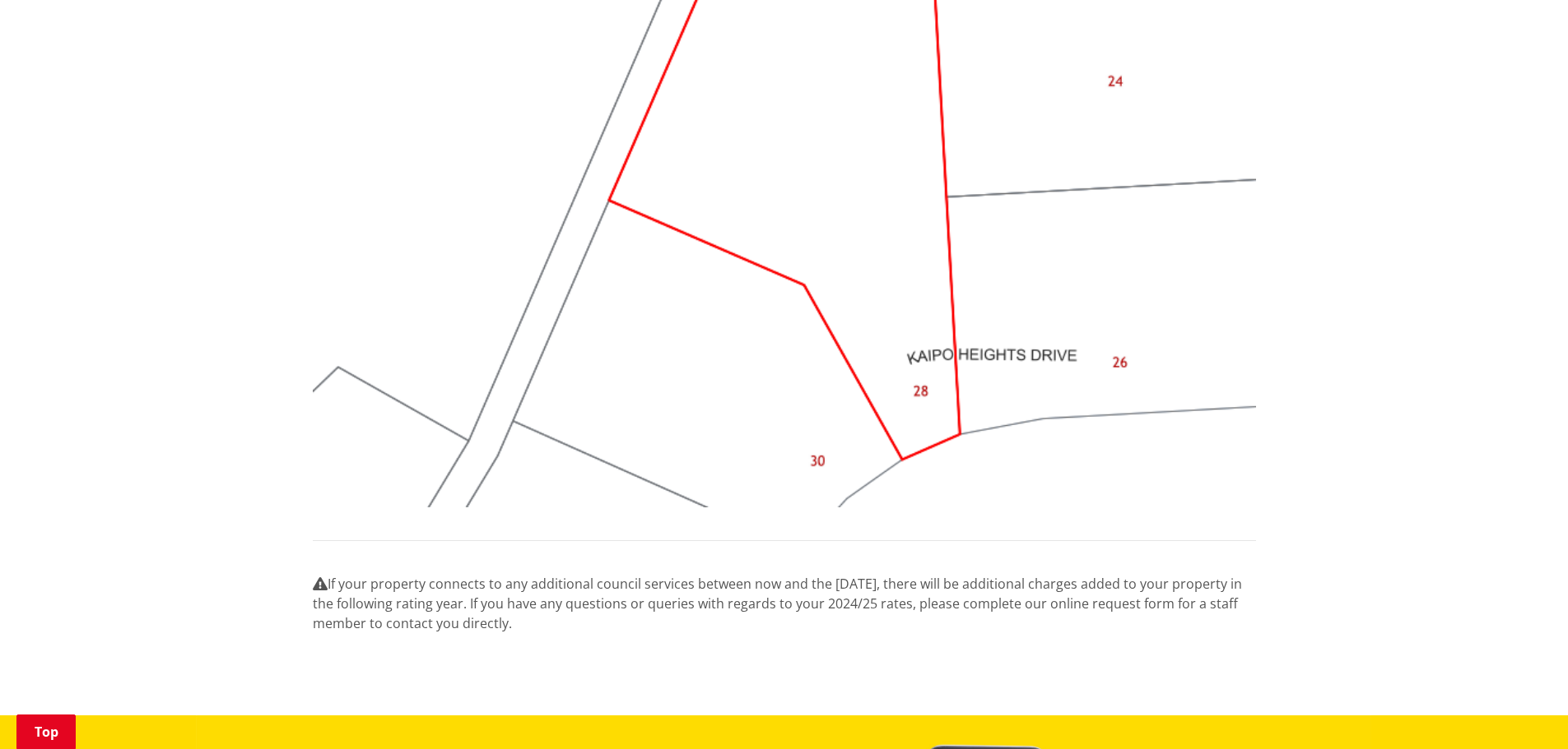
scroll to position [1645, 0]
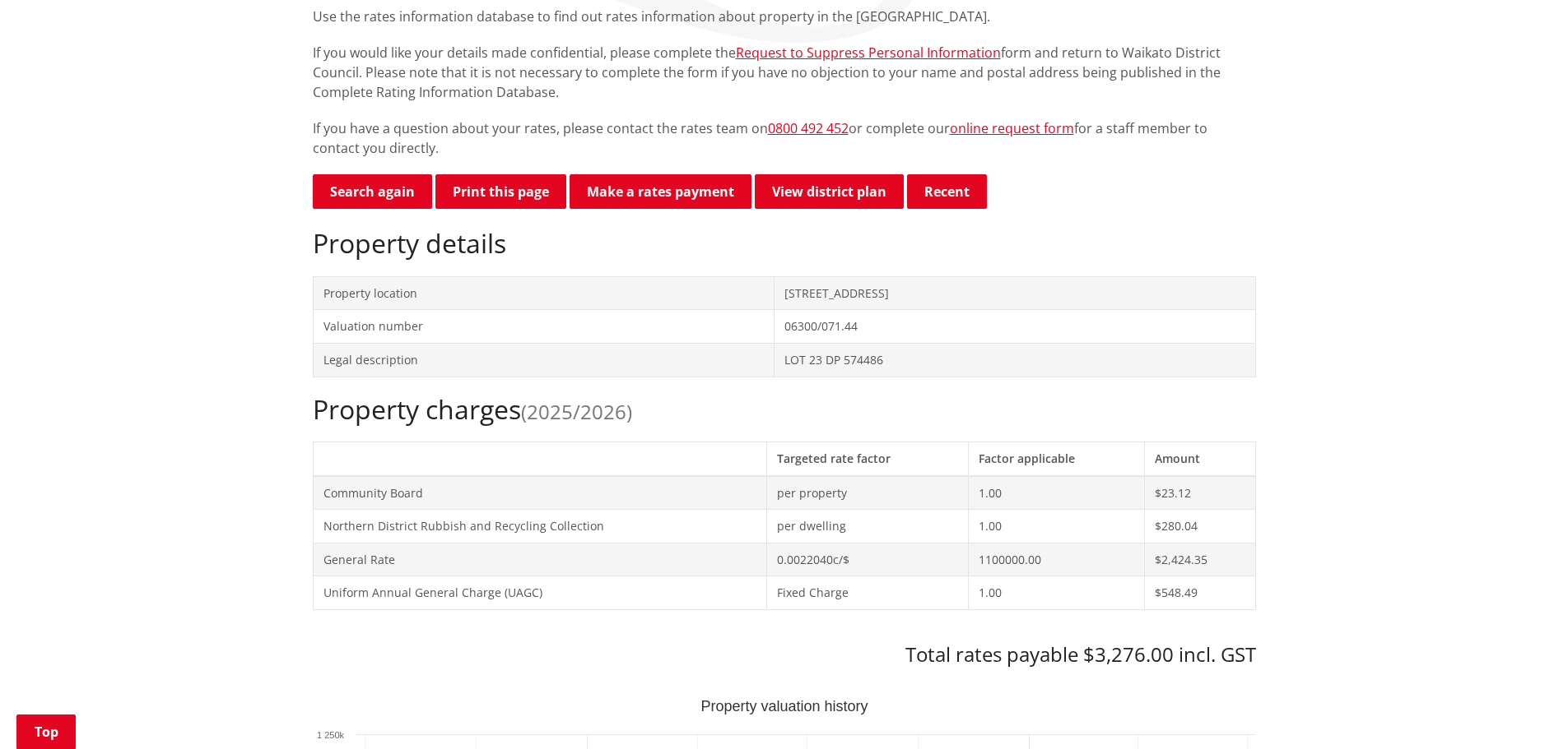
scroll to position [329, 0]
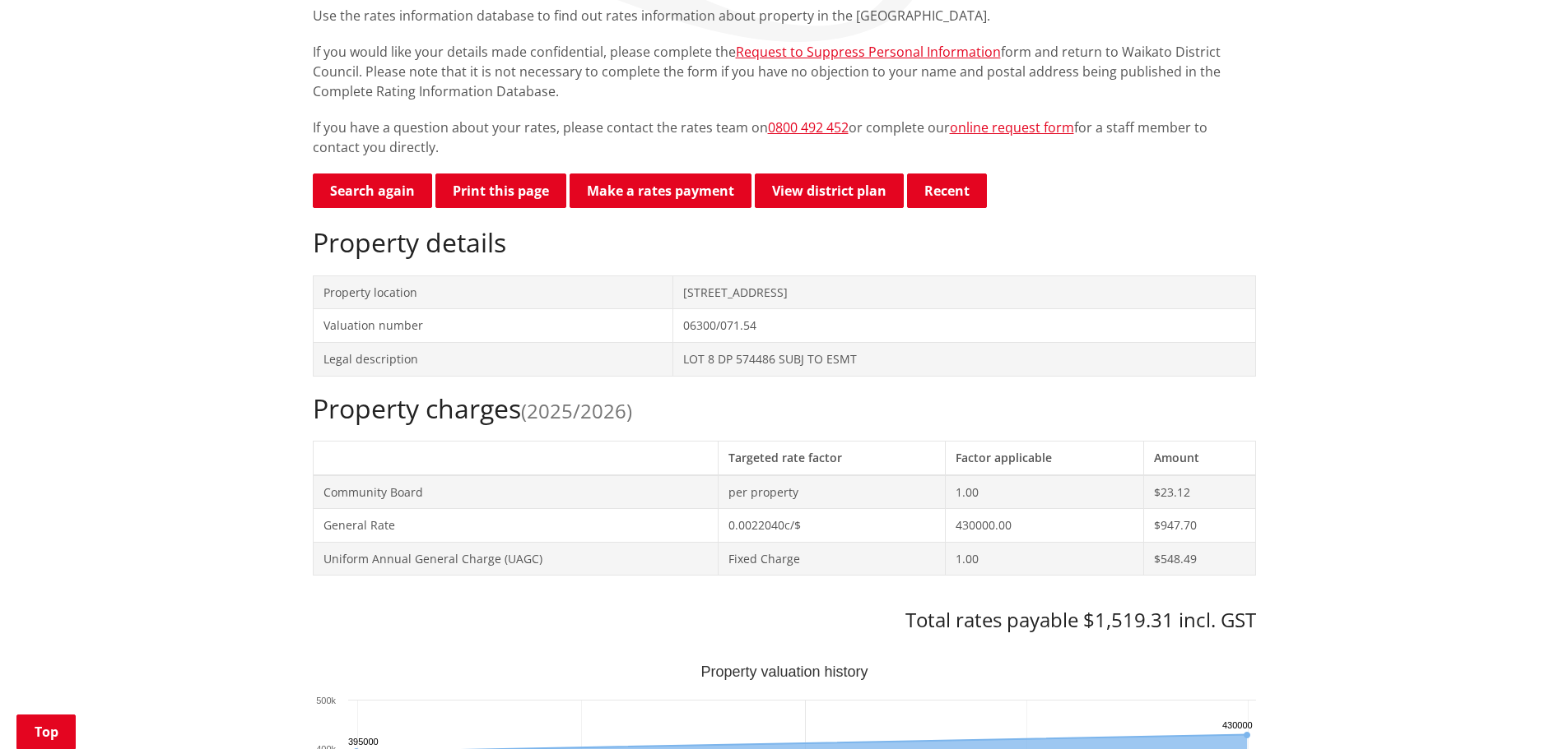
scroll to position [329, 0]
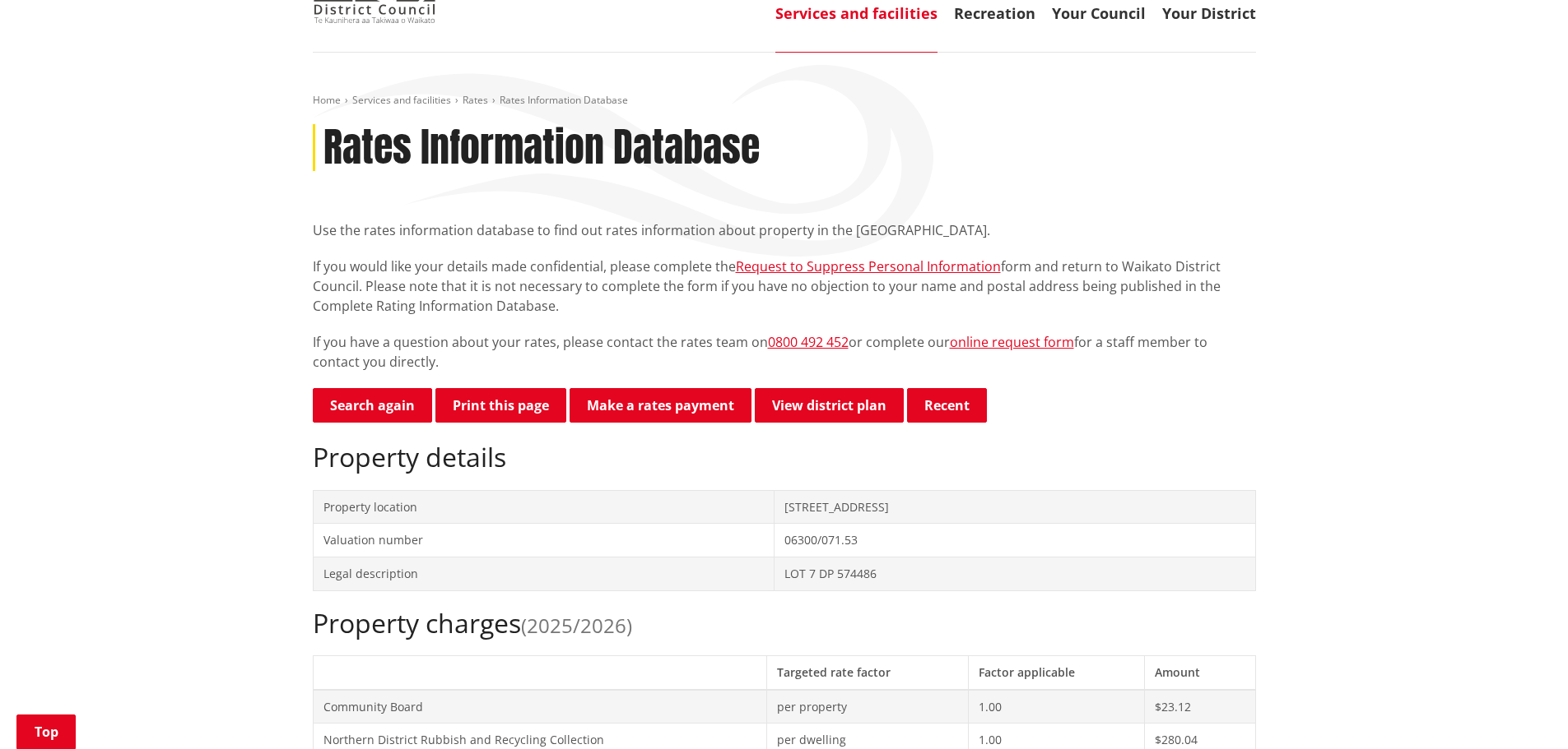
scroll to position [329, 0]
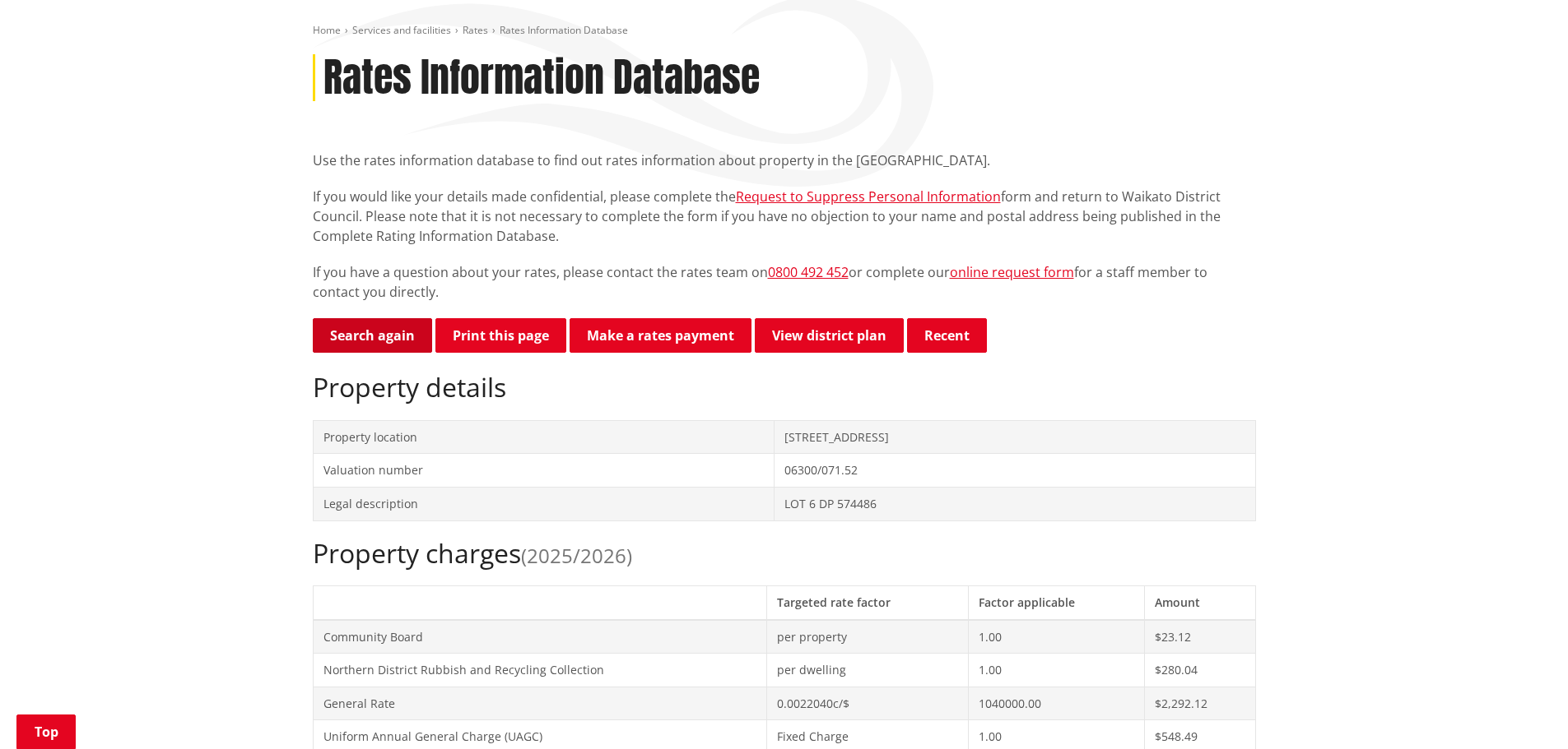
scroll to position [412, 0]
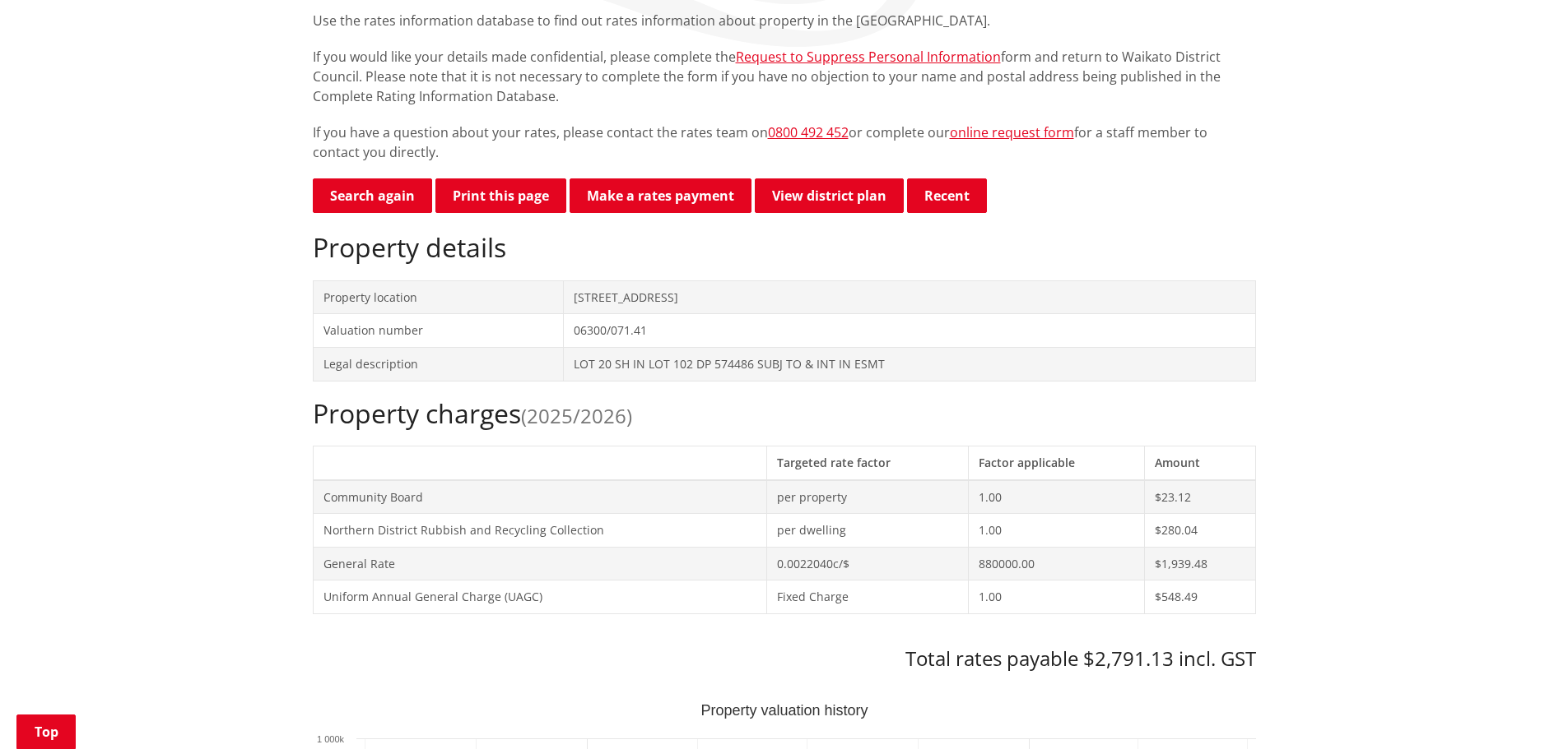
scroll to position [329, 0]
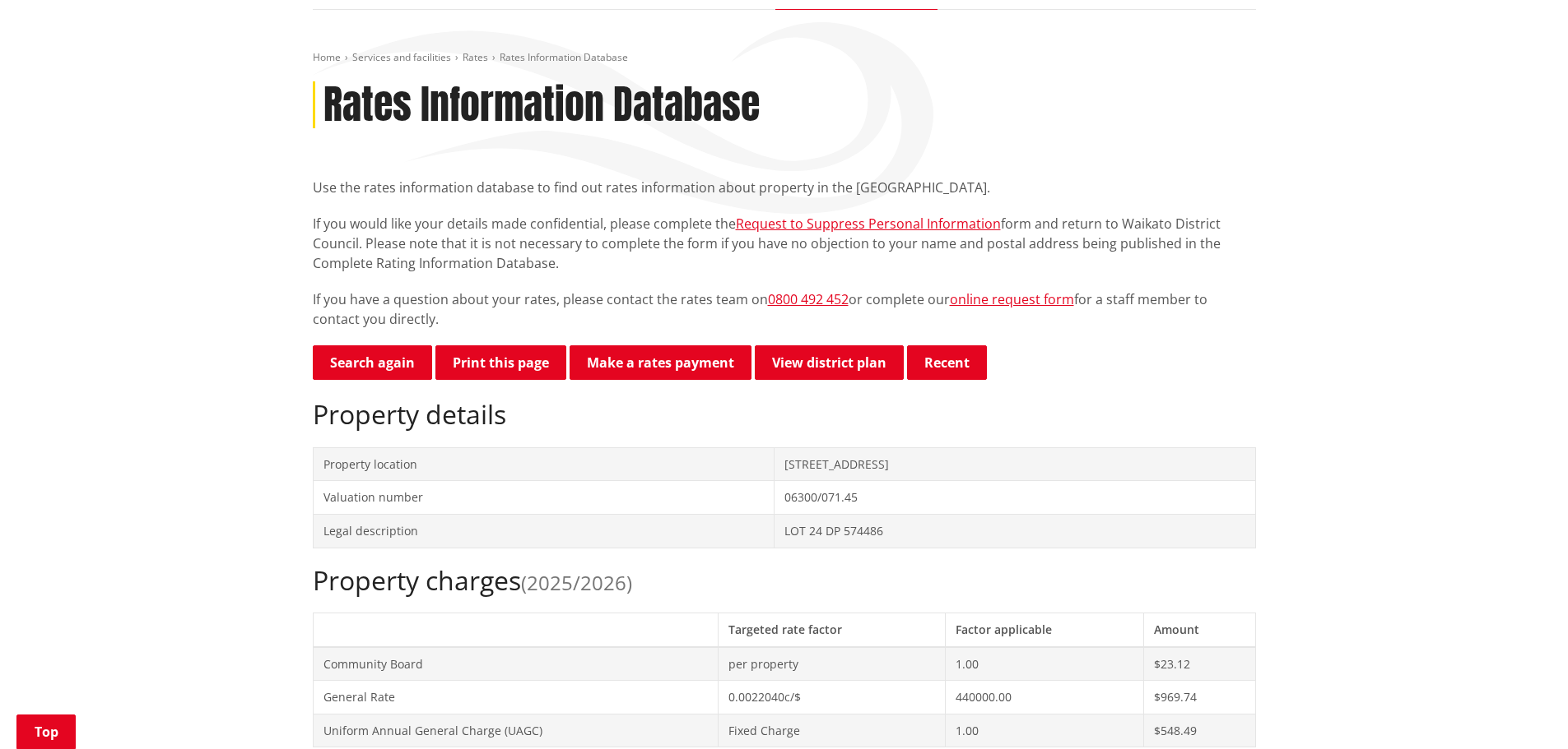
scroll to position [329, 0]
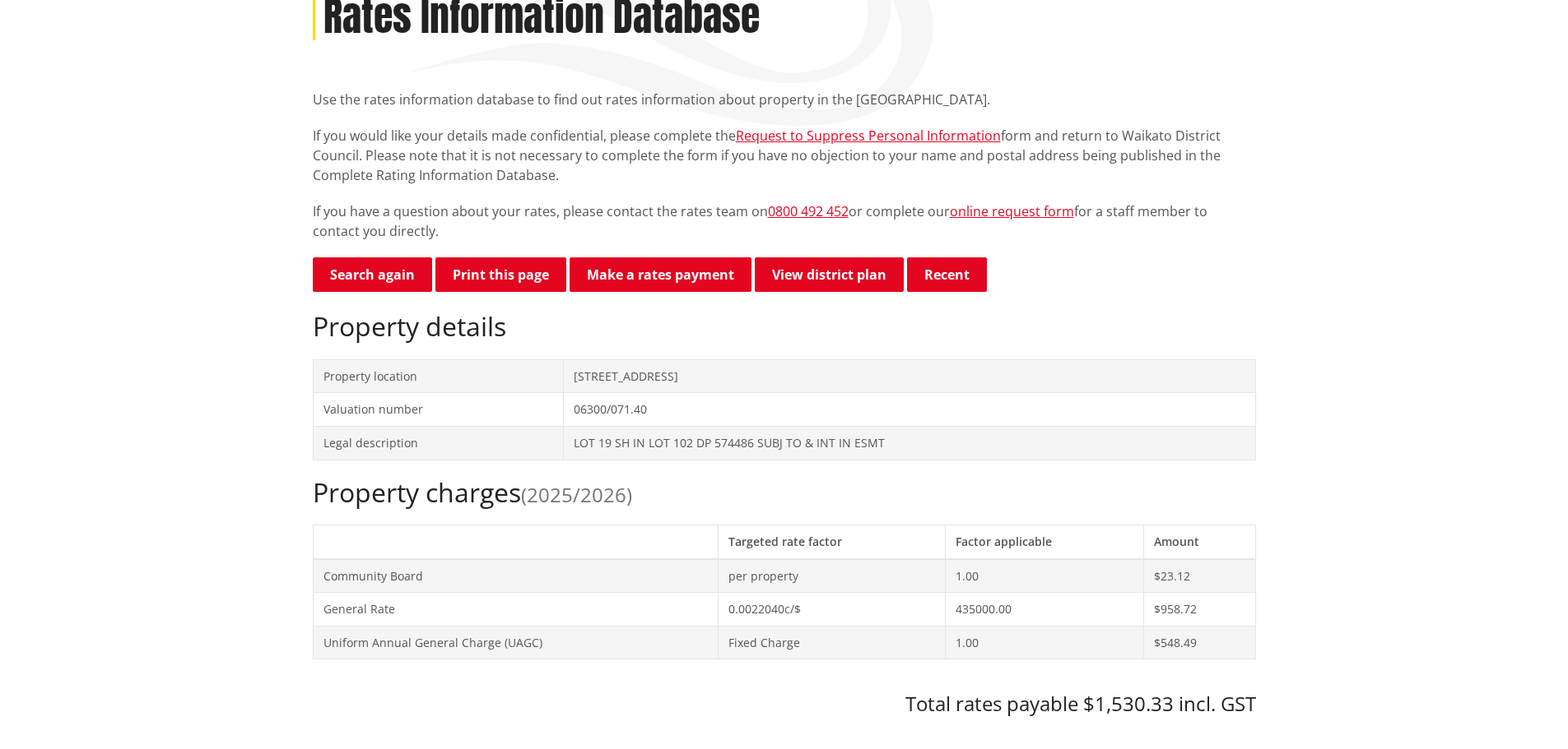
scroll to position [247, 0]
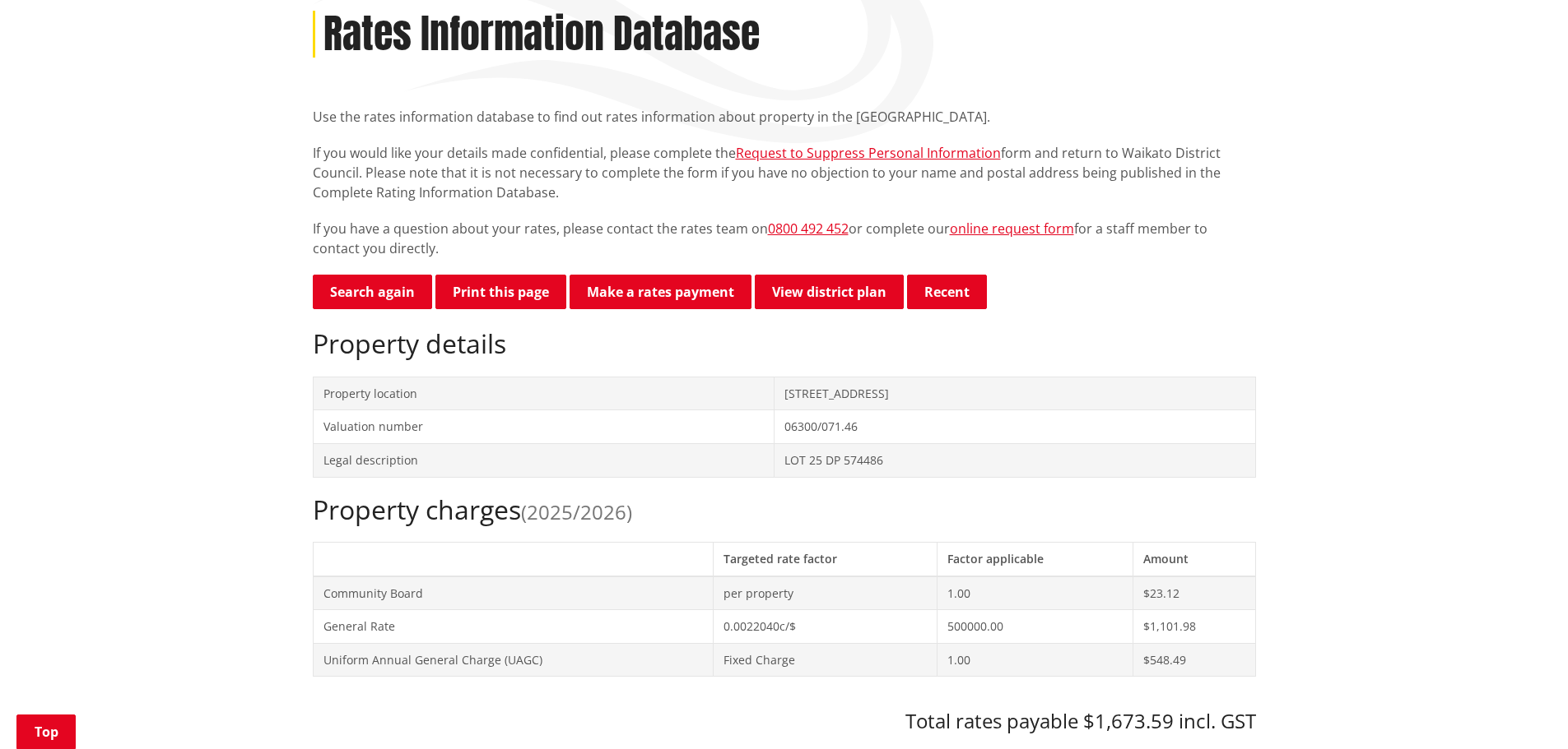
scroll to position [247, 0]
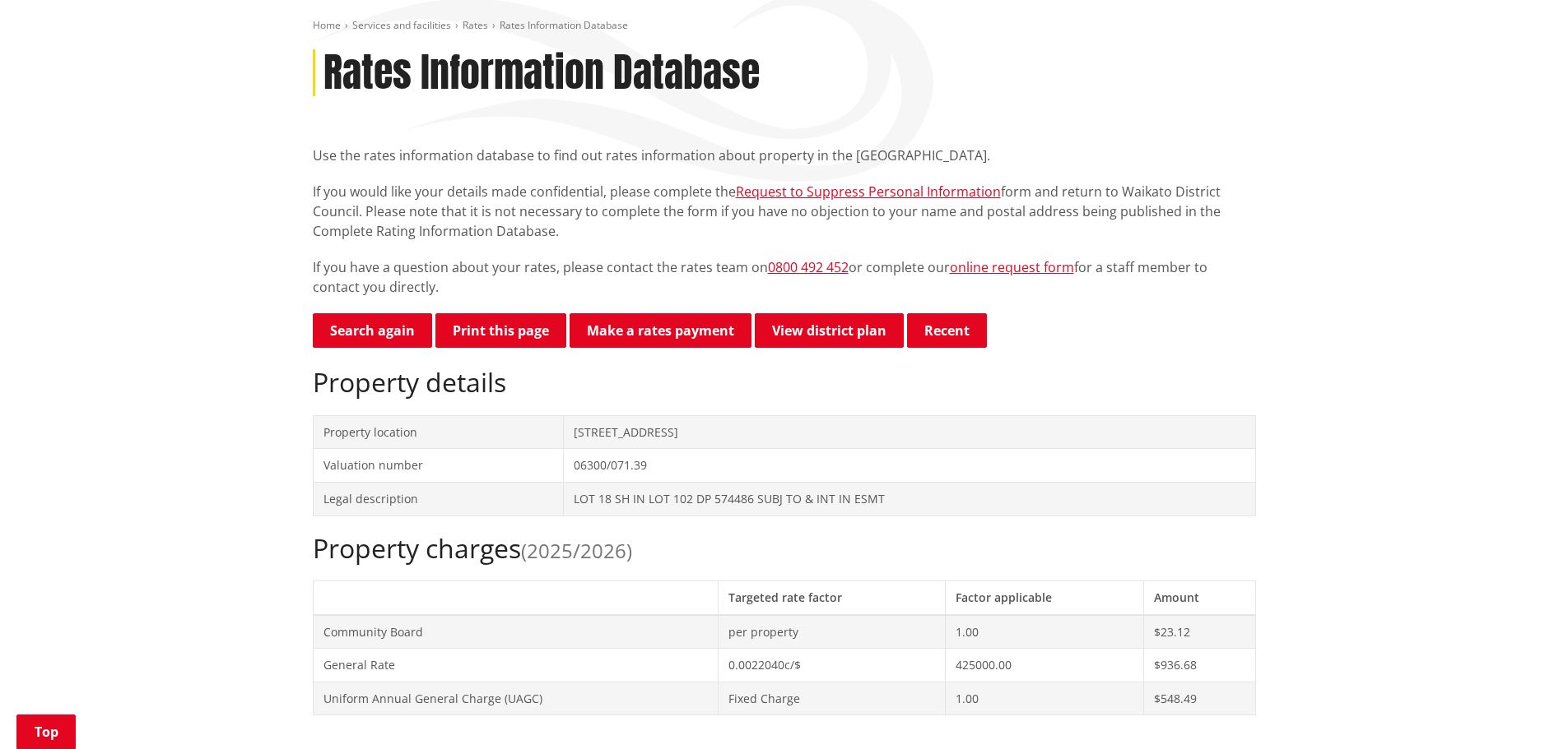
scroll to position [247, 0]
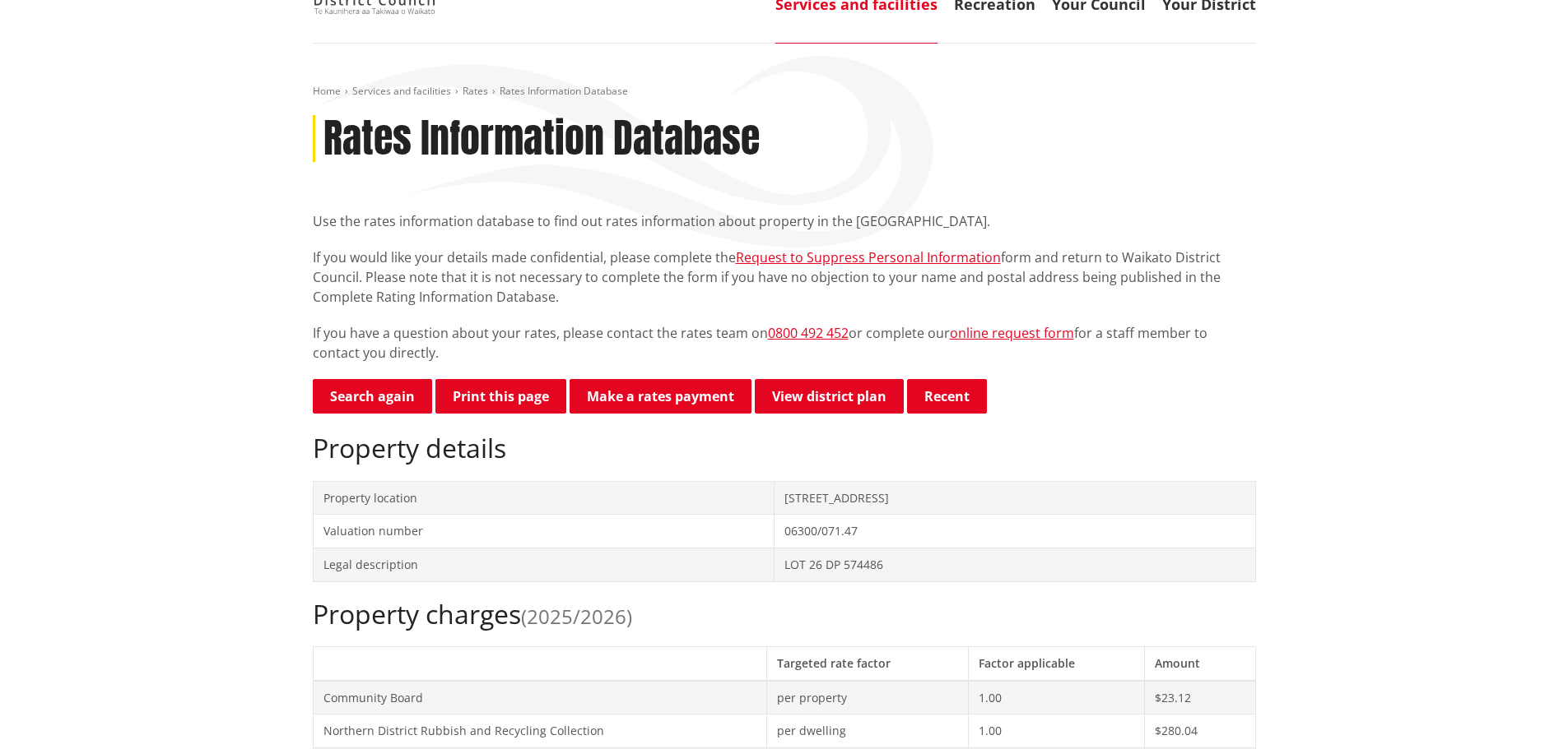
scroll to position [247, 0]
